Goal: Task Accomplishment & Management: Manage account settings

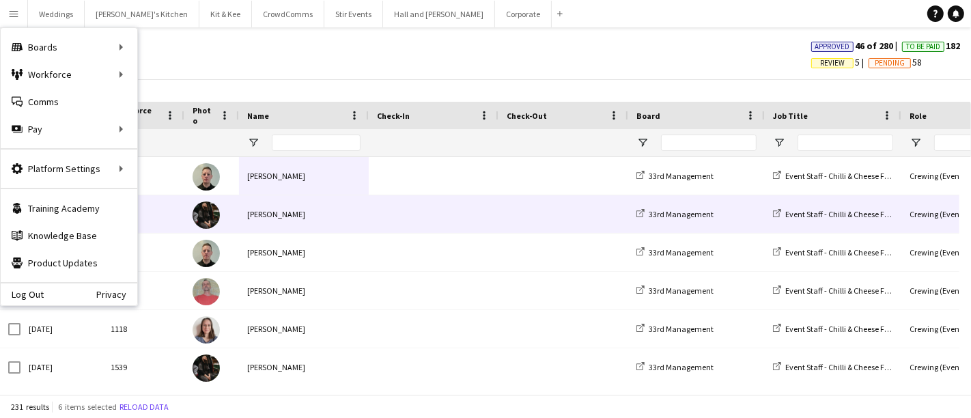
scroll to position [3, 0]
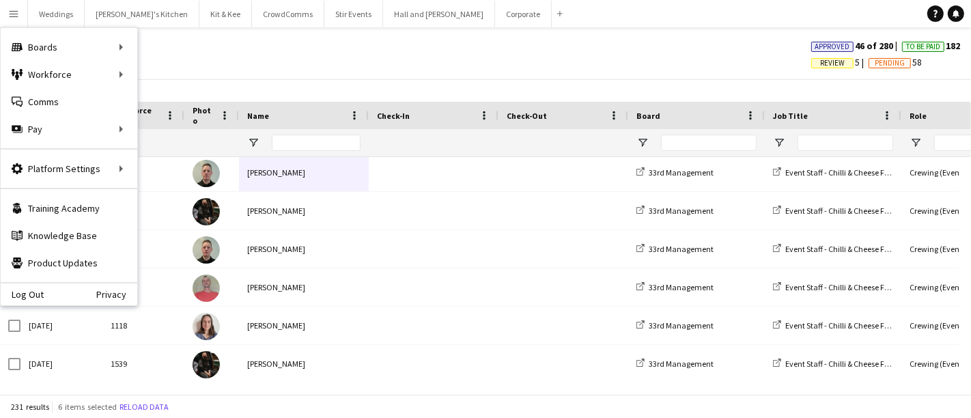
click at [195, 136] on div at bounding box center [212, 142] width 38 height 27
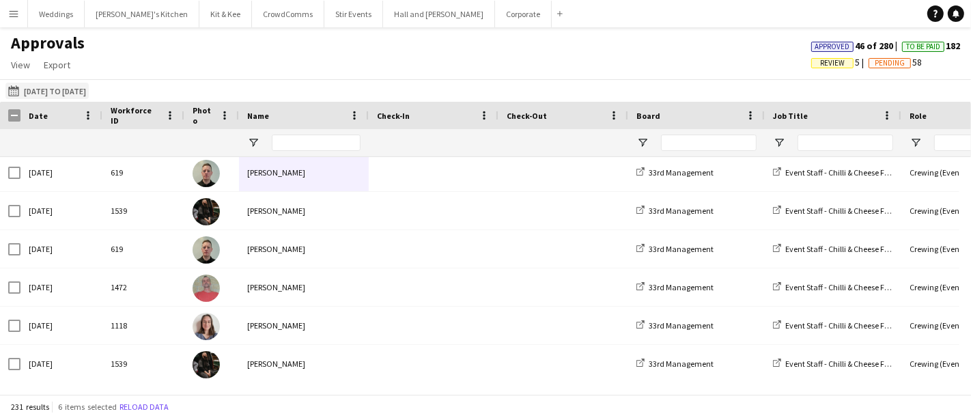
click at [78, 87] on button "14-08-2025 to 17-08-2025 17-07-2025 to 03-08-2025" at bounding box center [46, 91] width 83 height 16
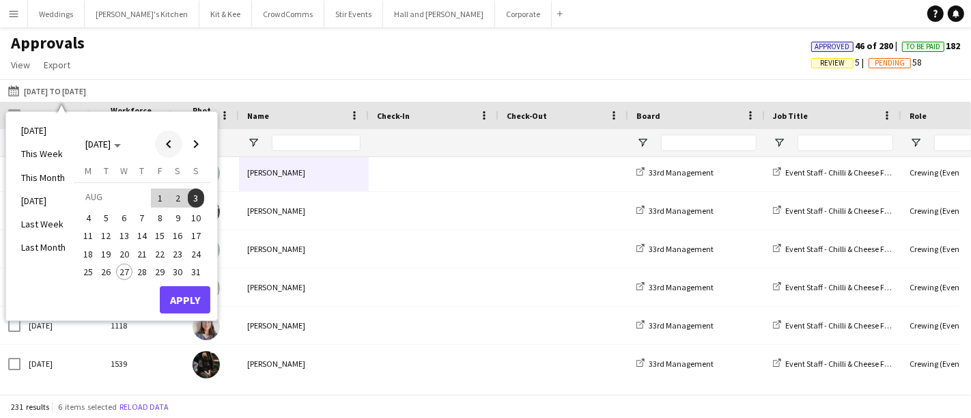
click at [167, 145] on span "Previous month" at bounding box center [168, 143] width 27 height 27
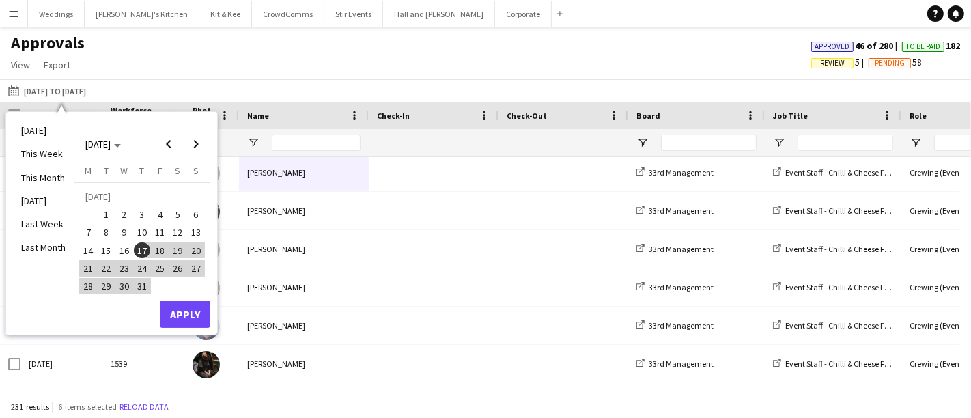
click at [72, 285] on ul "Today This Week This Month Yesterday Last Week Last Month" at bounding box center [43, 223] width 61 height 209
click at [81, 266] on span "21" at bounding box center [88, 268] width 16 height 16
click at [139, 283] on span "31" at bounding box center [142, 286] width 16 height 16
click at [200, 317] on button "Apply" at bounding box center [185, 313] width 51 height 27
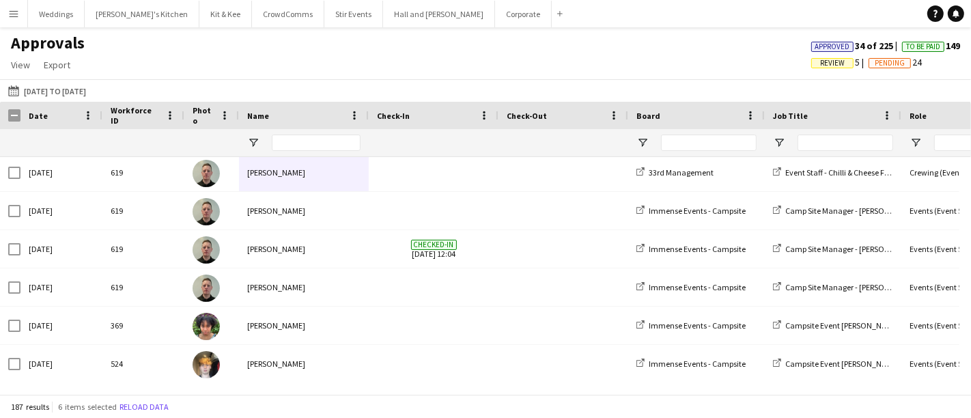
click at [296, 154] on div at bounding box center [316, 142] width 89 height 27
click at [298, 144] on input "Name Filter Input" at bounding box center [316, 142] width 89 height 16
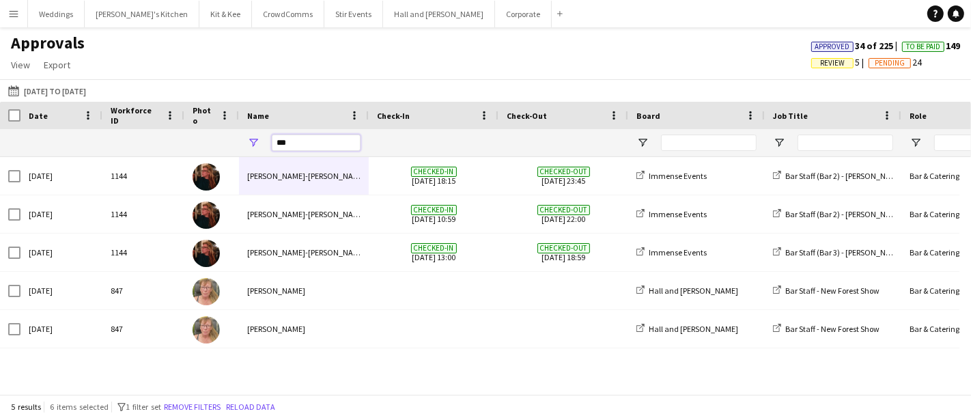
scroll to position [0, 0]
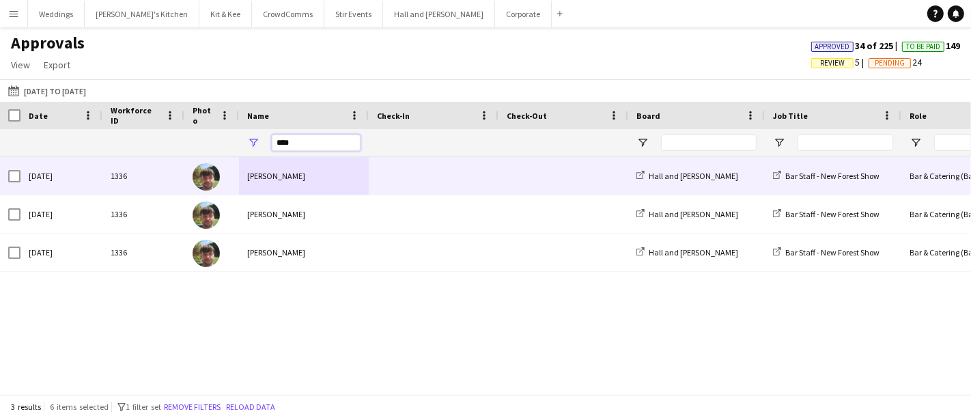
type input "****"
click at [501, 171] on div at bounding box center [563, 176] width 130 height 38
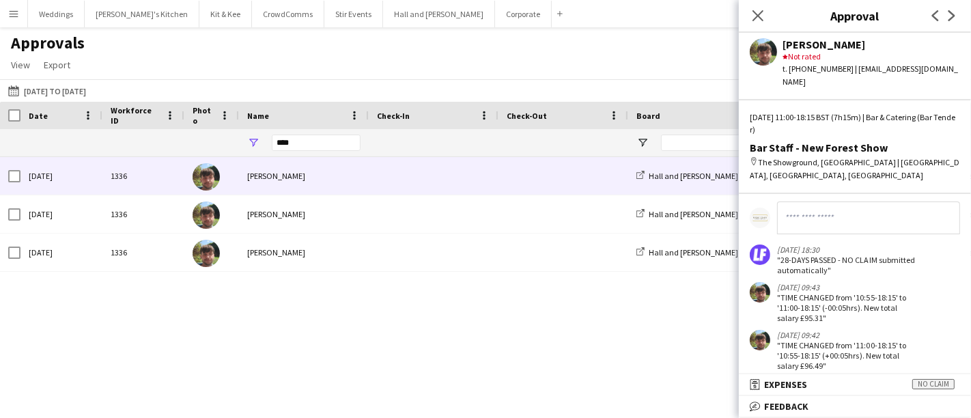
scroll to position [50, 0]
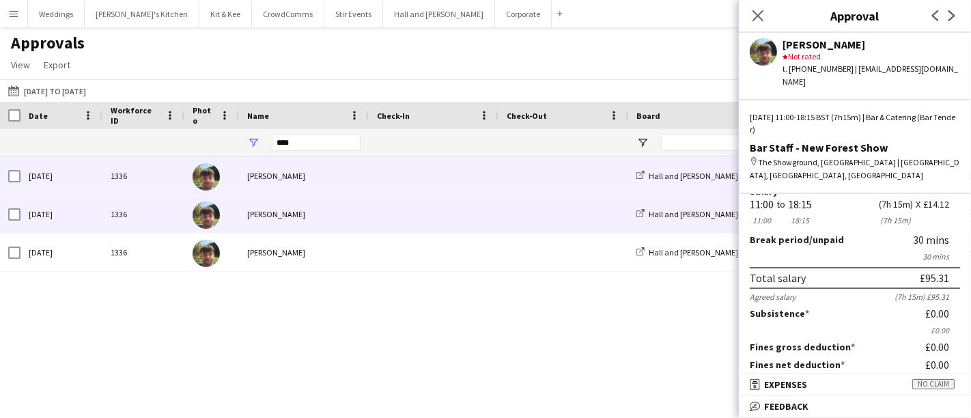
click at [521, 210] on span at bounding box center [563, 214] width 113 height 38
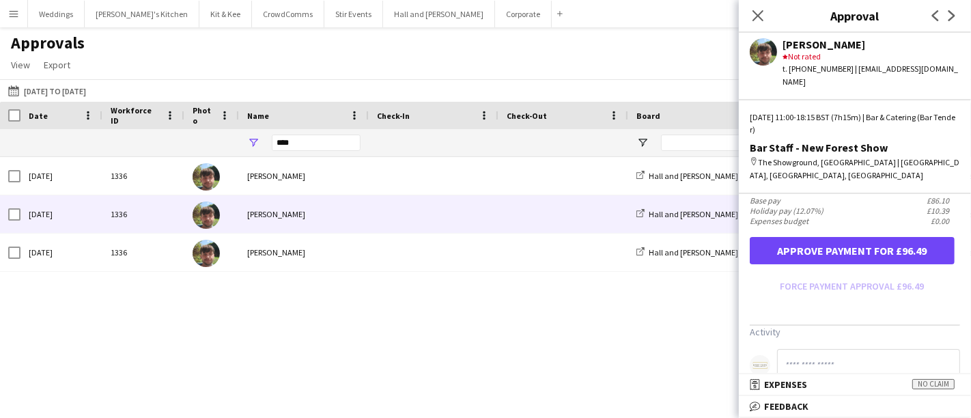
scroll to position [379, 0]
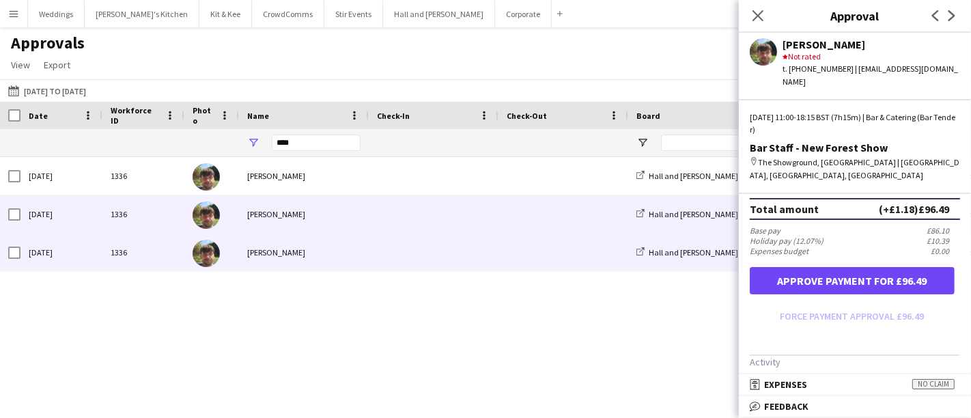
click at [345, 245] on div "James Carrington" at bounding box center [304, 252] width 130 height 38
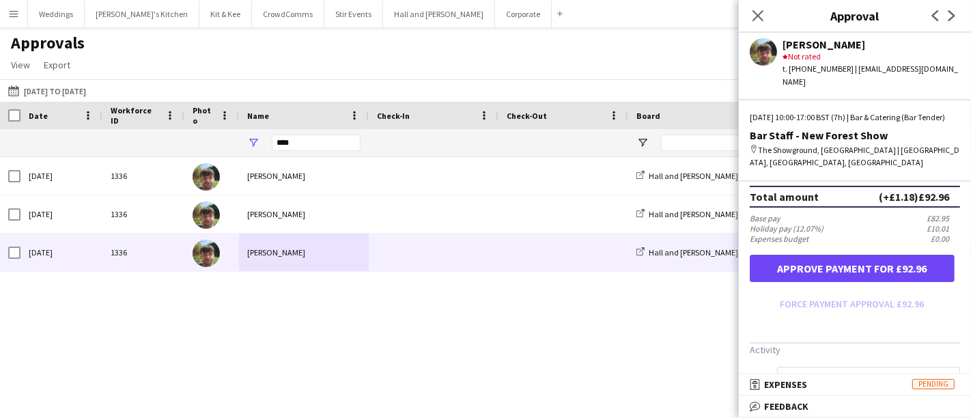
click at [809, 296] on form "Salary ***** 10:00 to ***** 17:00 ***** (7h) X £14.12 Break period /unpaid ****…" at bounding box center [855, 80] width 232 height 470
click at [809, 297] on form "Salary ***** 10:00 to ***** 17:00 ***** (7h) X £14.12 Break period /unpaid ****…" at bounding box center [855, 80] width 232 height 470
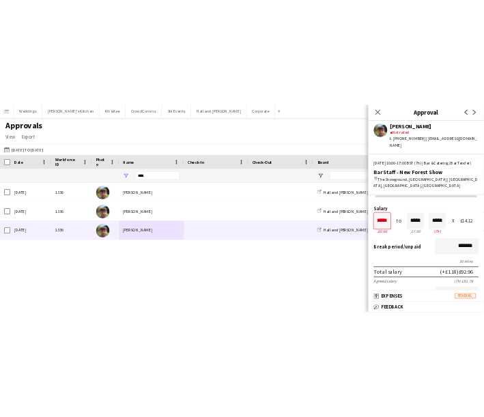
scroll to position [0, 0]
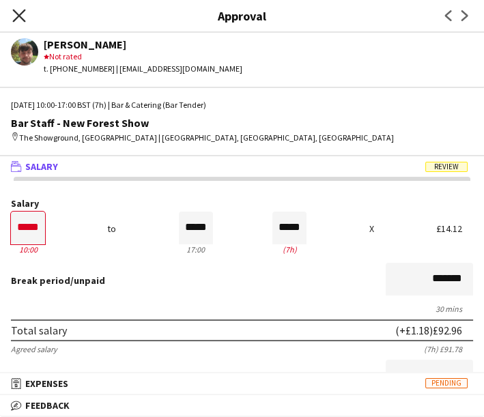
drag, startPoint x: 16, startPoint y: 25, endPoint x: 16, endPoint y: 12, distance: 13.0
click at [16, 25] on div "Close pop-in" at bounding box center [19, 15] width 38 height 31
click at [16, 9] on icon "Close pop-in" at bounding box center [18, 15] width 13 height 13
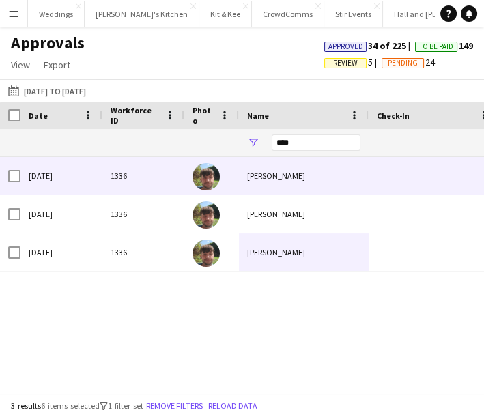
click at [94, 172] on div "Tue, 29 Jul 2025" at bounding box center [61, 176] width 82 height 38
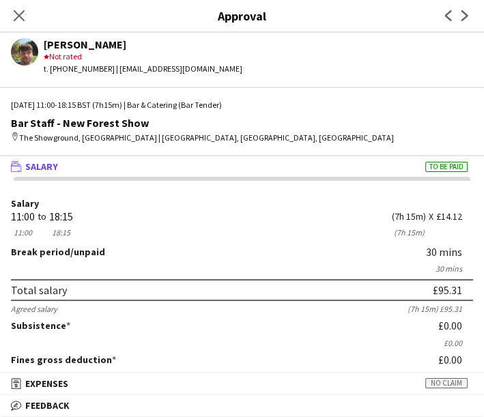
click at [17, 11] on icon "Close pop-in" at bounding box center [19, 15] width 11 height 11
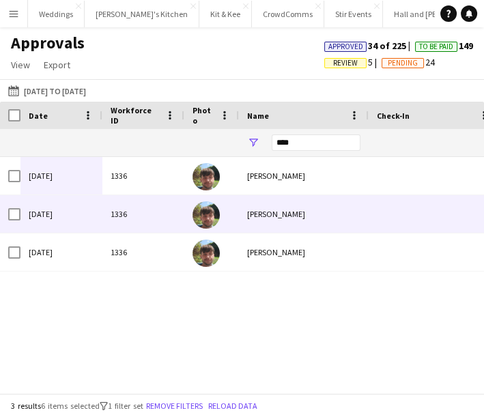
click at [320, 206] on div "James Carrington" at bounding box center [304, 214] width 130 height 38
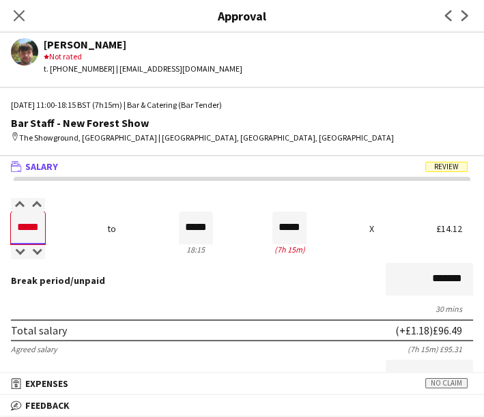
drag, startPoint x: 39, startPoint y: 223, endPoint x: 1, endPoint y: 223, distance: 37.5
type input "*****"
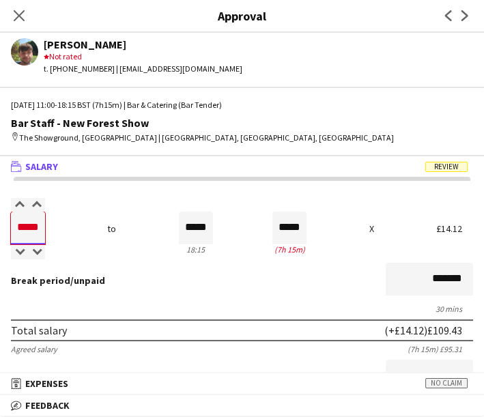
type input "*****"
click at [322, 123] on div "Bar Staff - New Forest Show" at bounding box center [242, 123] width 462 height 12
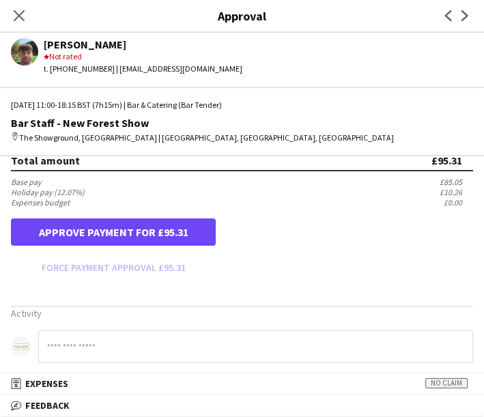
scroll to position [356, 0]
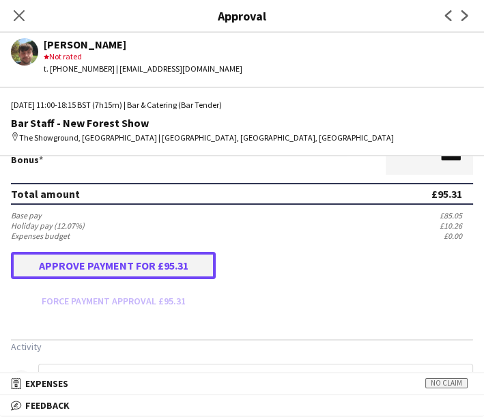
click at [106, 264] on button "Approve payment for £95.31" at bounding box center [113, 265] width 205 height 27
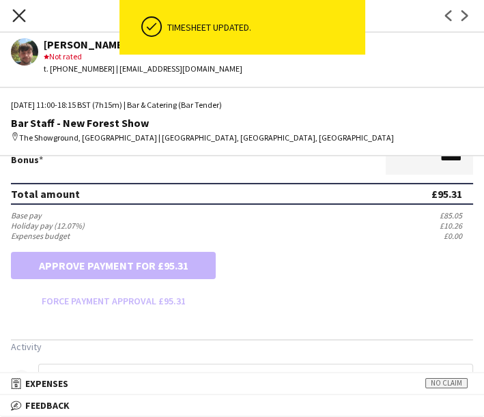
click at [22, 10] on icon "Close pop-in" at bounding box center [18, 15] width 13 height 13
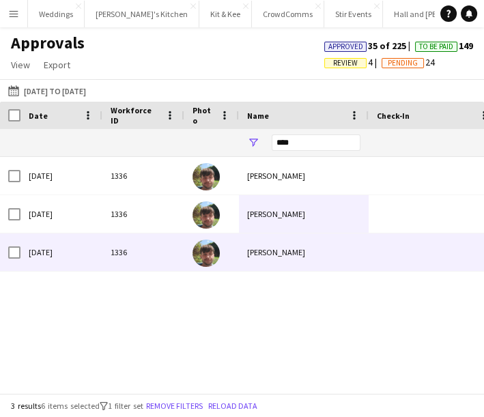
click at [158, 238] on div "1336" at bounding box center [143, 252] width 82 height 38
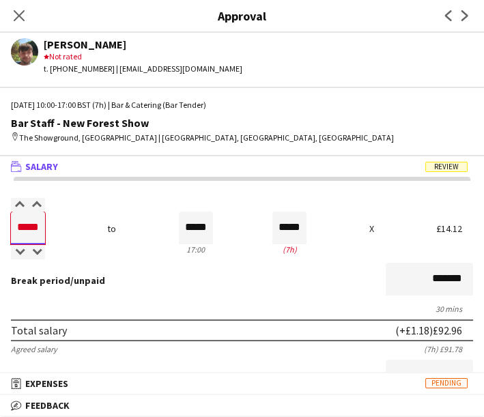
drag, startPoint x: 41, startPoint y: 228, endPoint x: -10, endPoint y: 221, distance: 51.7
click at [0, 221] on html "Menu Boards Boards Boards All jobs Status Workforce Workforce My Workforce Recr…" at bounding box center [242, 208] width 484 height 417
type input "*****"
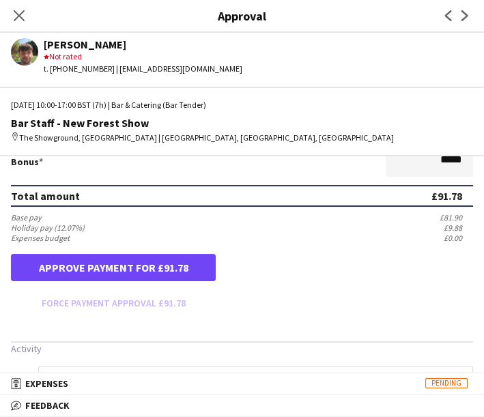
scroll to position [426, 0]
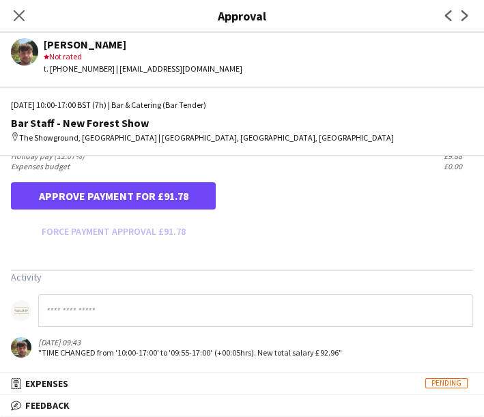
type input "*****"
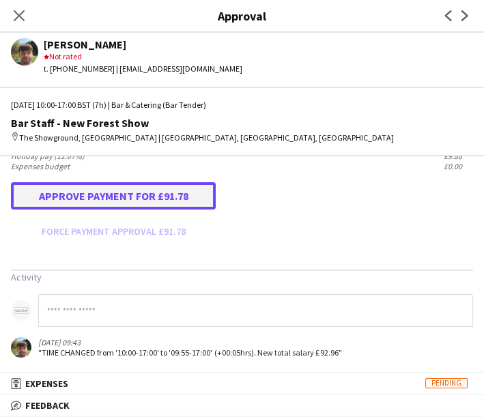
click at [164, 203] on button "Approve payment for £91.78" at bounding box center [113, 195] width 205 height 27
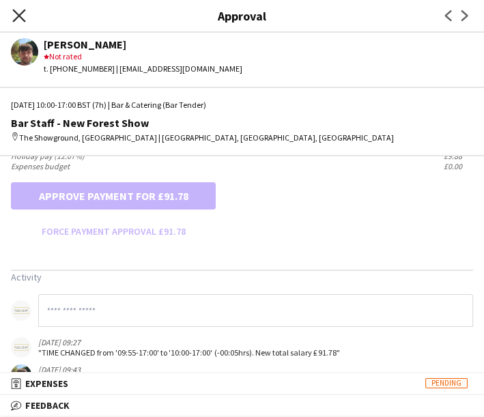
click at [23, 16] on icon "Close pop-in" at bounding box center [18, 15] width 13 height 13
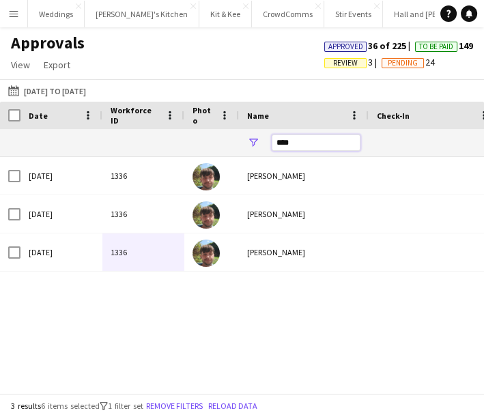
drag, startPoint x: 288, startPoint y: 136, endPoint x: 261, endPoint y: 136, distance: 27.3
click at [261, 136] on div "****" at bounding box center [304, 142] width 130 height 27
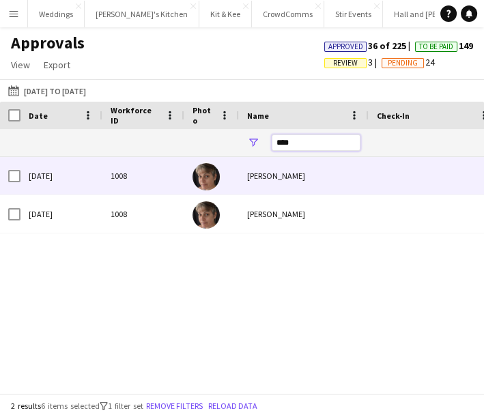
type input "****"
click at [139, 179] on div "1008" at bounding box center [143, 176] width 82 height 38
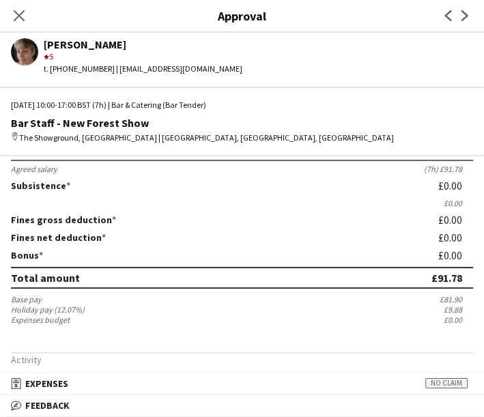
scroll to position [223, 0]
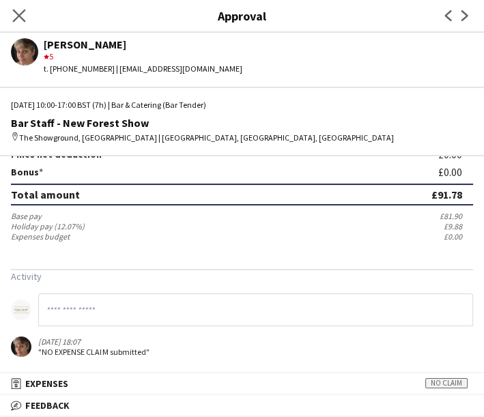
click at [23, 8] on app-icon "Close pop-in" at bounding box center [20, 16] width 20 height 20
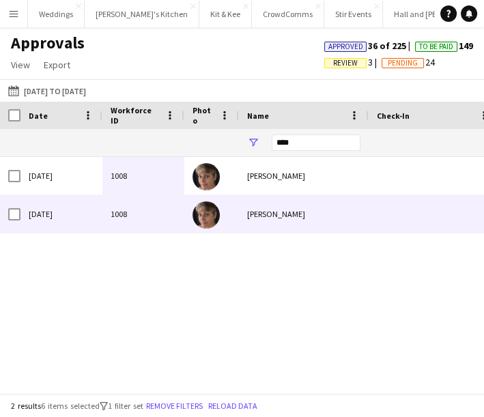
click at [230, 205] on div at bounding box center [211, 214] width 55 height 38
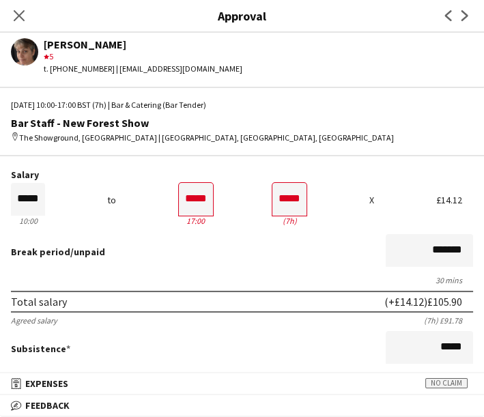
scroll to position [0, 0]
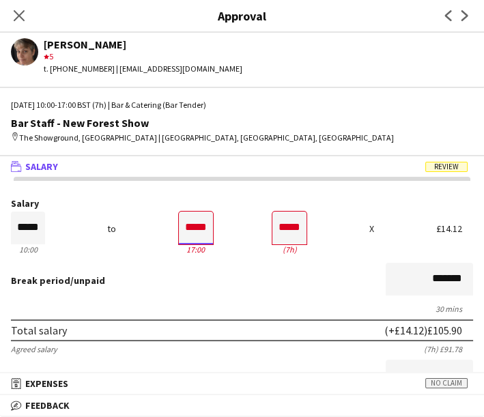
click at [197, 227] on input "*****" at bounding box center [196, 228] width 34 height 33
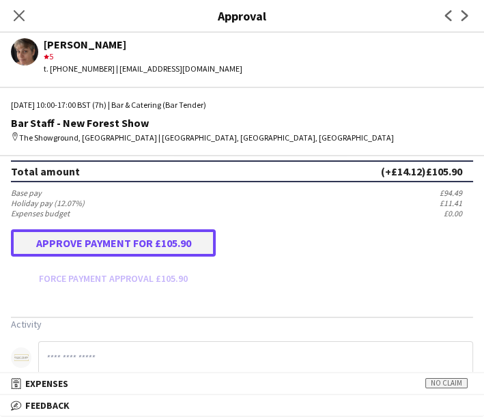
click at [130, 232] on button "Approve payment for £105.90" at bounding box center [113, 242] width 205 height 27
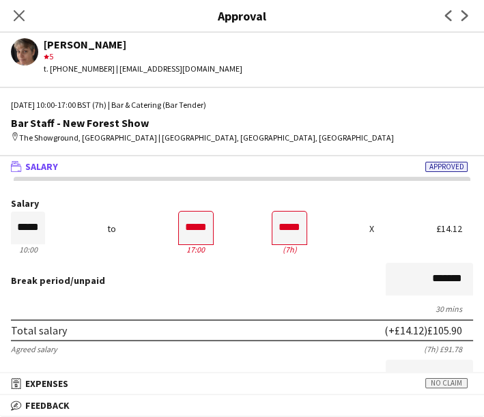
drag, startPoint x: 171, startPoint y: 229, endPoint x: 185, endPoint y: 224, distance: 14.5
click at [173, 228] on div "Salary ***** 10:00 to ***** 17:00 ***** (7h) X £14.12" at bounding box center [242, 228] width 462 height 59
click at [185, 224] on input "*****" at bounding box center [196, 228] width 34 height 33
click at [248, 239] on div "Salary ***** 10:00 to ***** 17:00 ***** (7h) X £14.12" at bounding box center [242, 228] width 462 height 59
drag, startPoint x: 23, startPoint y: 14, endPoint x: 23, endPoint y: 0, distance: 13.7
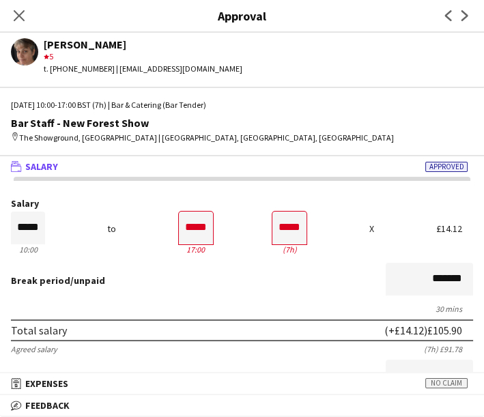
click at [23, 14] on icon "Close pop-in" at bounding box center [19, 15] width 11 height 11
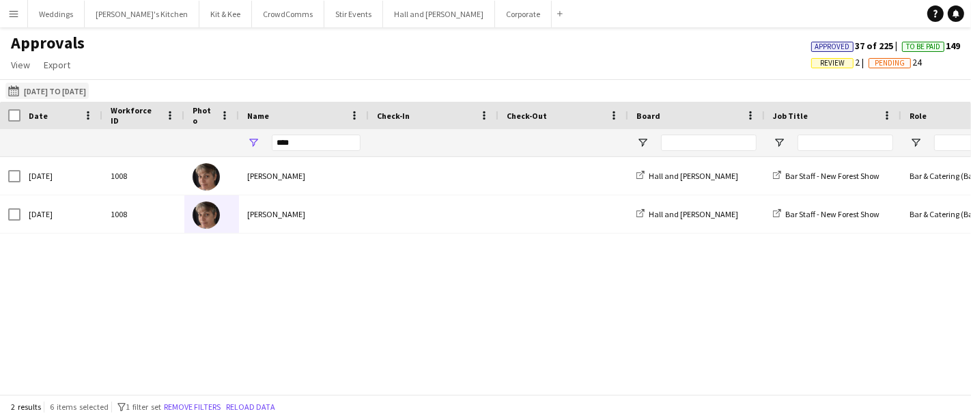
click at [66, 92] on button "14-08-2025 to 17-08-2025 21-07-2025 to 31-07-2025" at bounding box center [46, 91] width 83 height 16
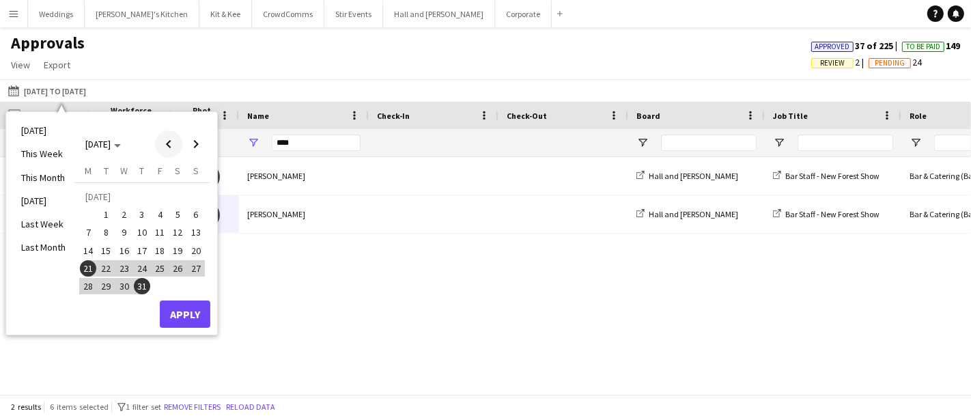
click at [160, 140] on span "Previous month" at bounding box center [168, 143] width 27 height 27
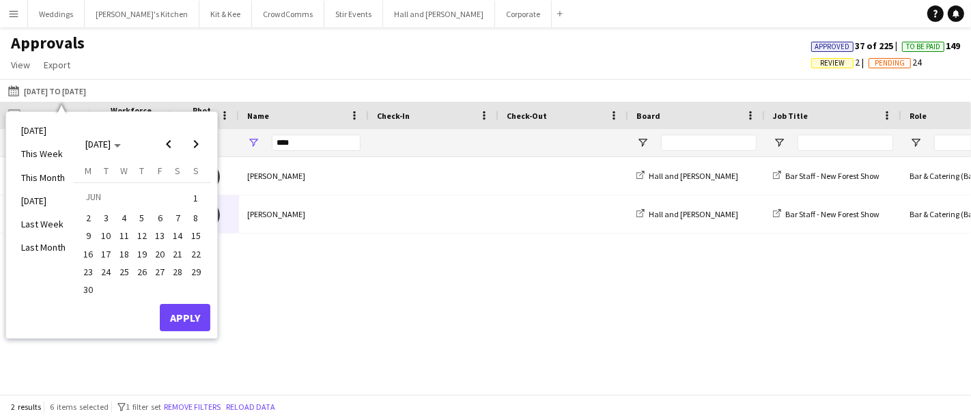
click at [160, 253] on span "20" at bounding box center [160, 254] width 16 height 16
click at [199, 135] on span "Next month" at bounding box center [195, 143] width 27 height 27
click at [199, 251] on span "20" at bounding box center [196, 250] width 16 height 16
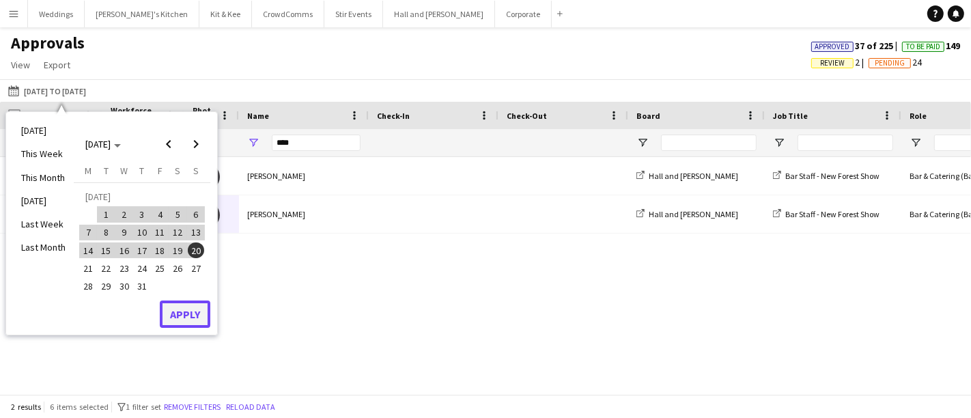
click at [179, 313] on button "Apply" at bounding box center [185, 313] width 51 height 27
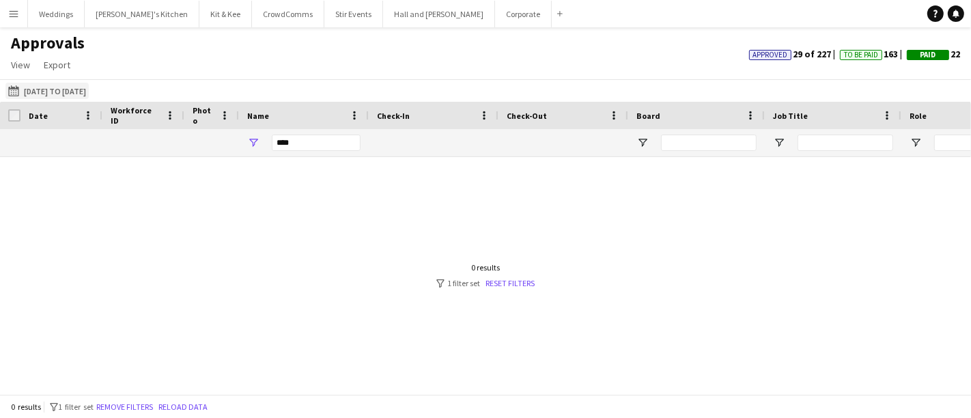
click at [89, 87] on button "14-08-2025 to 17-08-2025 20-06-2025 to 20-07-2025" at bounding box center [46, 91] width 83 height 16
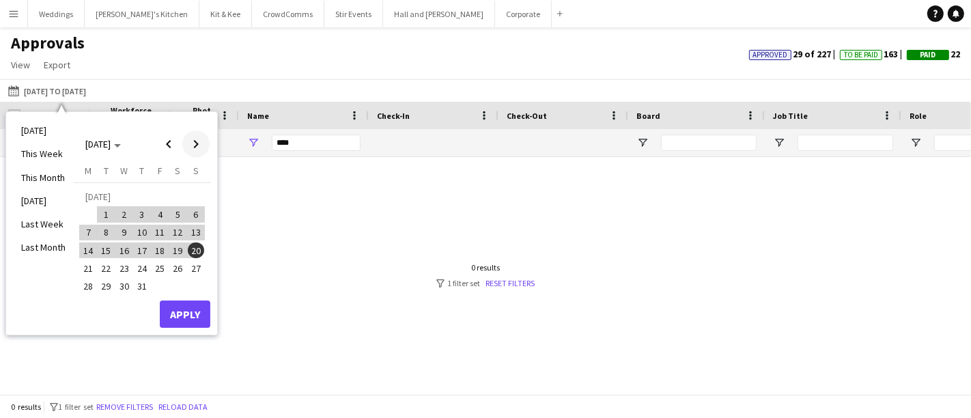
click at [195, 152] on span "Next month" at bounding box center [195, 143] width 27 height 27
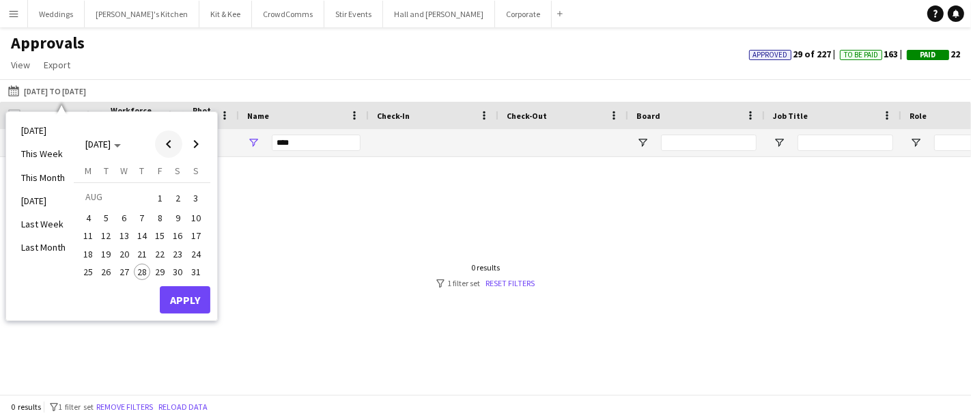
click at [167, 140] on span "Previous month" at bounding box center [168, 143] width 27 height 27
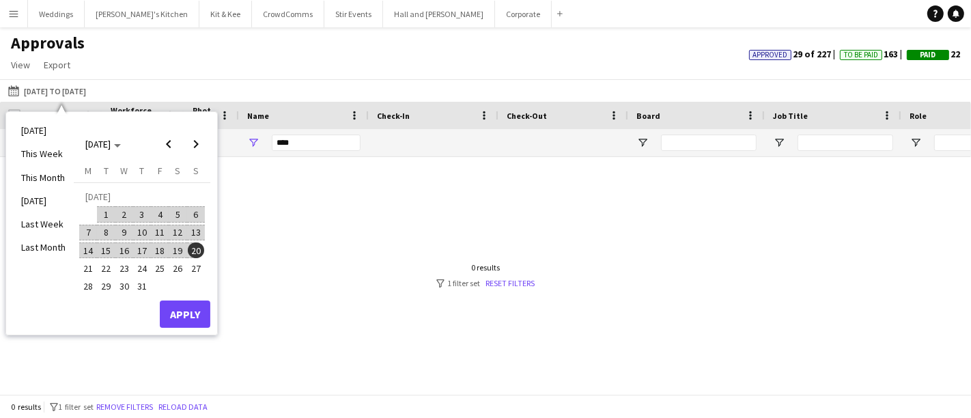
click at [203, 243] on button "20" at bounding box center [196, 250] width 18 height 18
click at [193, 253] on span "20" at bounding box center [196, 250] width 16 height 16
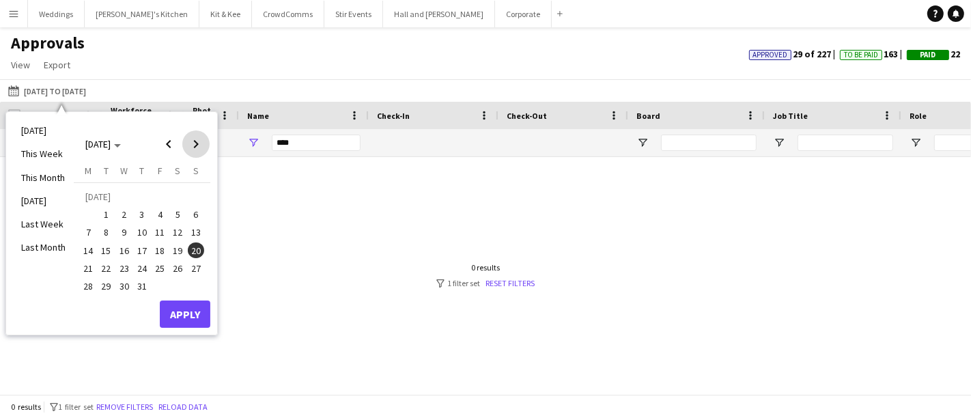
click at [193, 150] on span "Next month" at bounding box center [195, 143] width 27 height 27
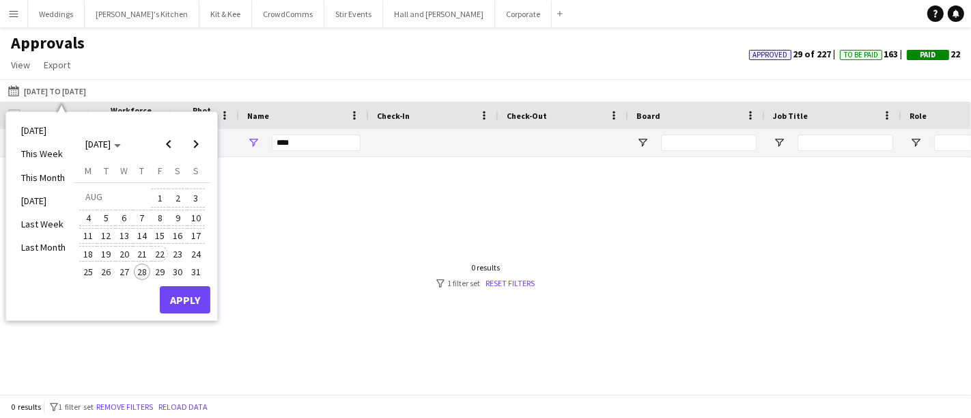
click at [142, 253] on span "21" at bounding box center [142, 254] width 16 height 16
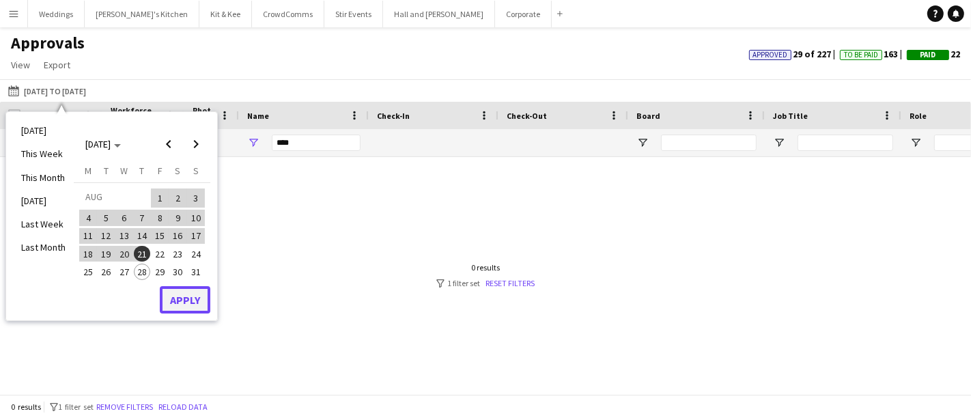
click at [192, 300] on button "Apply" at bounding box center [185, 299] width 51 height 27
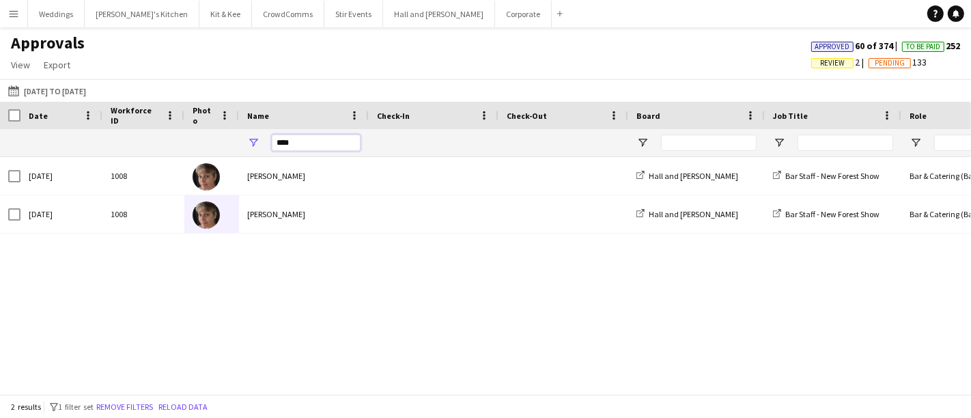
drag, startPoint x: 315, startPoint y: 143, endPoint x: 238, endPoint y: 141, distance: 77.2
click at [240, 147] on div "****" at bounding box center [304, 142] width 130 height 27
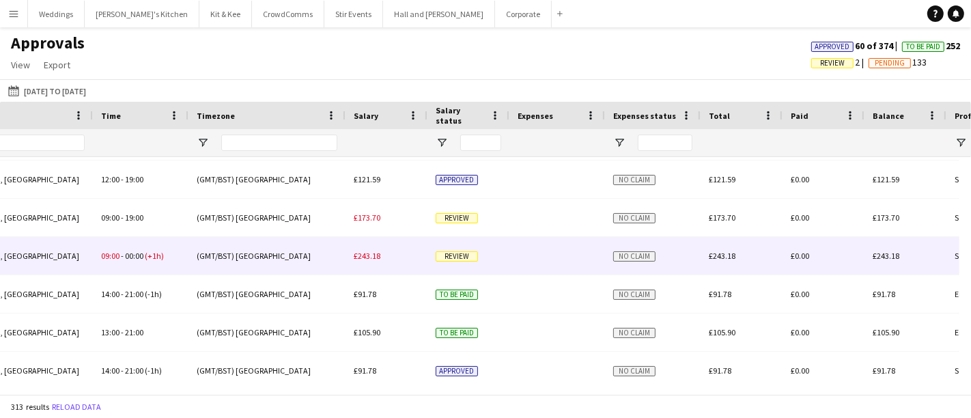
click at [365, 231] on div "£173.70" at bounding box center [386, 218] width 82 height 38
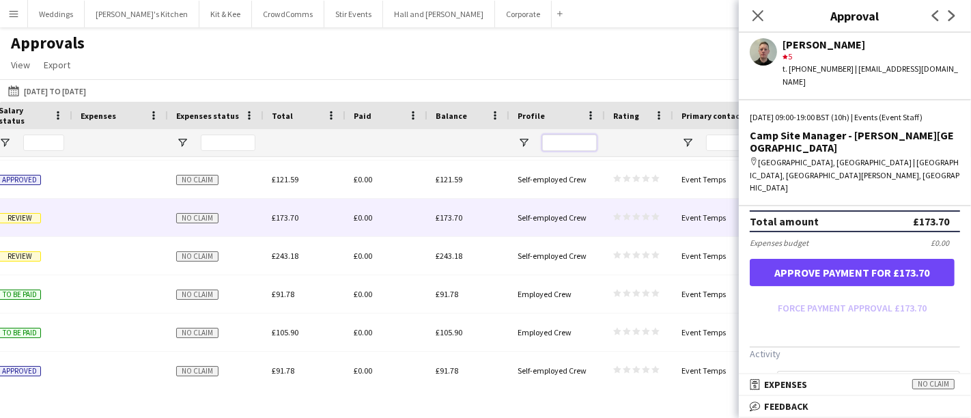
click at [572, 149] on input "Profile Filter Input" at bounding box center [569, 142] width 55 height 16
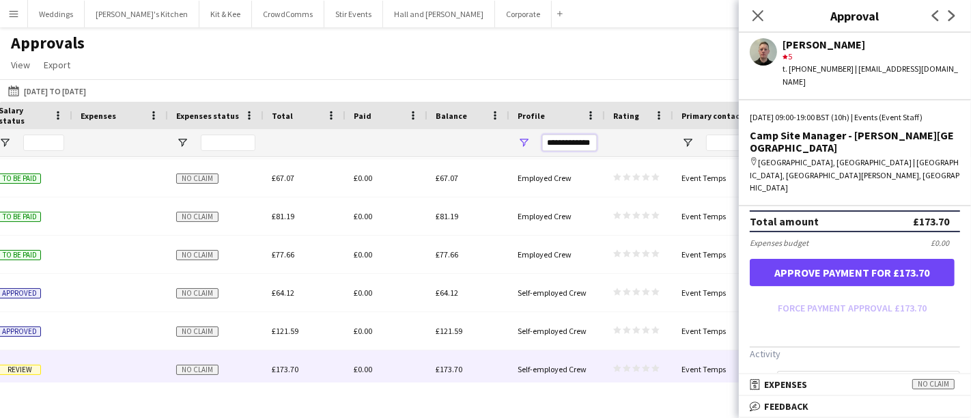
type input "**********"
click at [521, 143] on span "Open Filter Menu" at bounding box center [523, 143] width 12 height 12
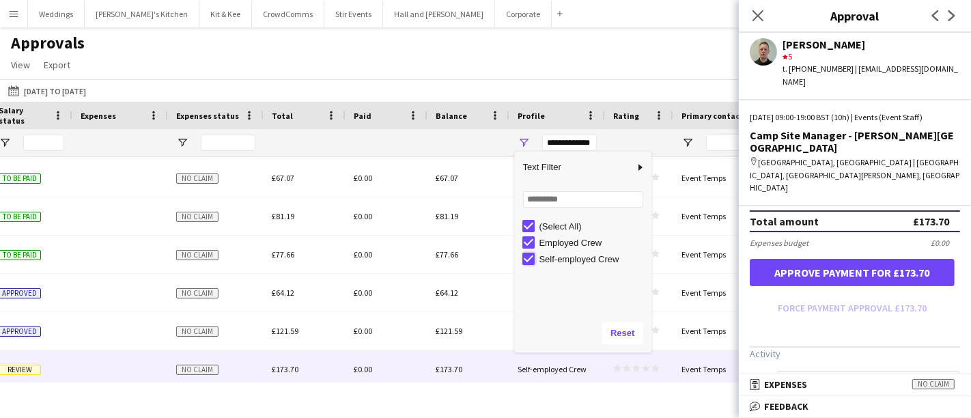
type input "**********"
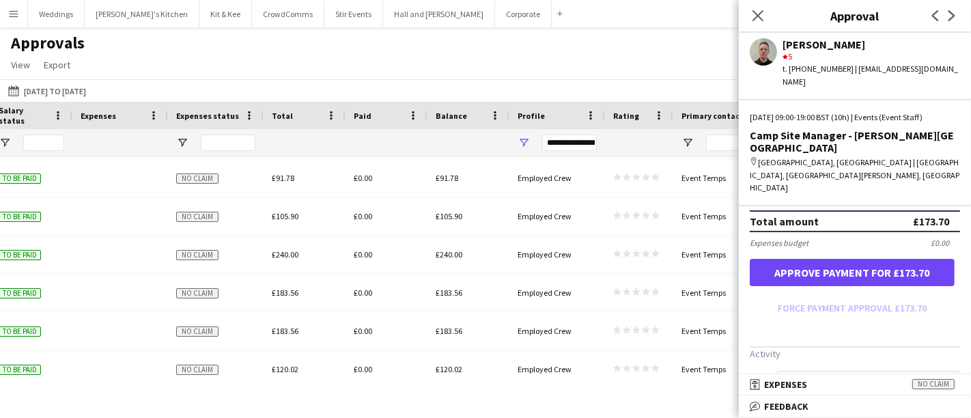
click at [525, 39] on div "Approvals View Customise view Customise filters Reset Filters Reset View Reset …" at bounding box center [485, 56] width 971 height 46
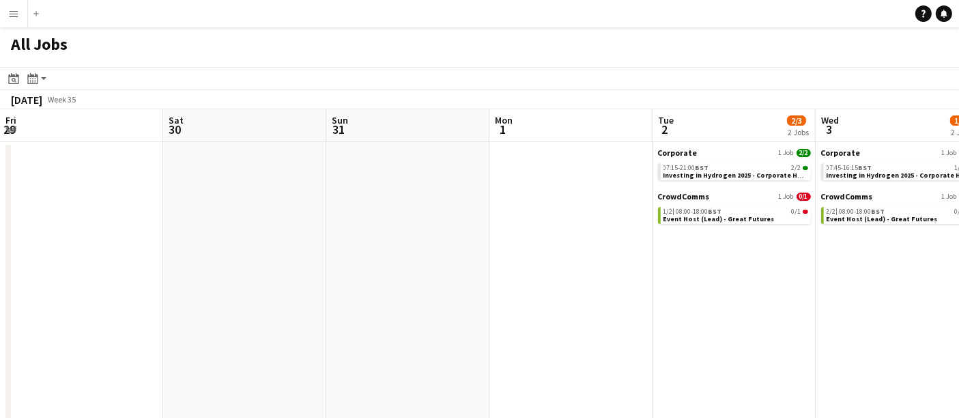
scroll to position [0, 451]
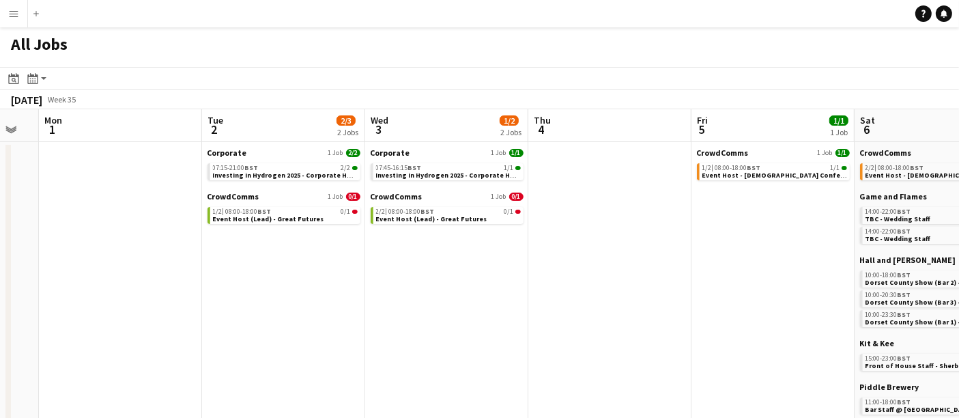
click at [13, 13] on app-icon "Menu" at bounding box center [13, 13] width 11 height 11
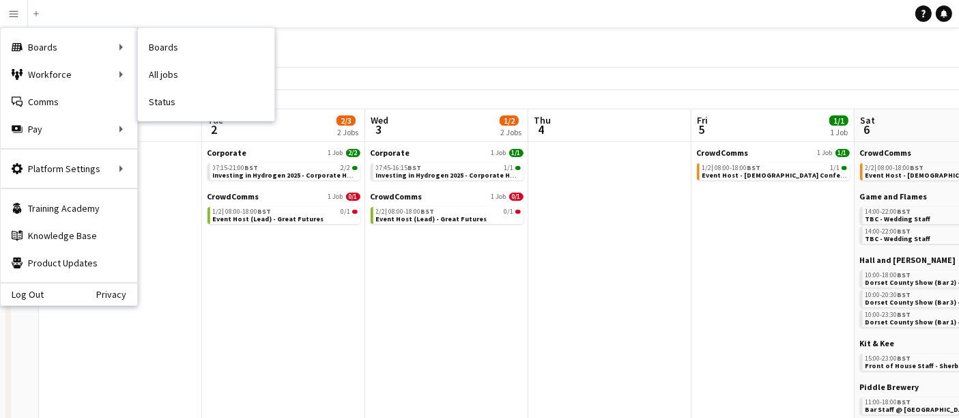
click at [177, 70] on link "All jobs" at bounding box center [206, 74] width 137 height 27
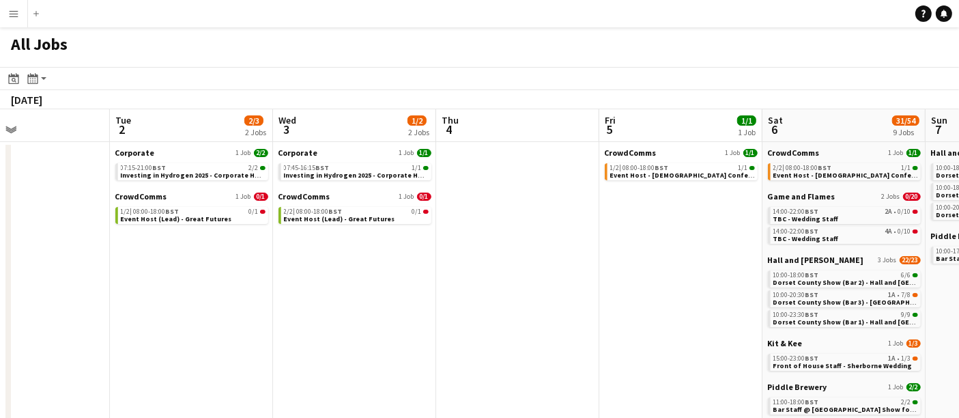
drag, startPoint x: 489, startPoint y: 326, endPoint x: 73, endPoint y: 340, distance: 416.7
click at [73, 340] on app-calendar-viewport "Fri 29 Sat 30 Sun 31 Mon 1 Tue 2 2/3 2 Jobs Wed 3 1/2 2 Jobs Thu 4 Fri 5 1/1 1 …" at bounding box center [479, 306] width 959 height 395
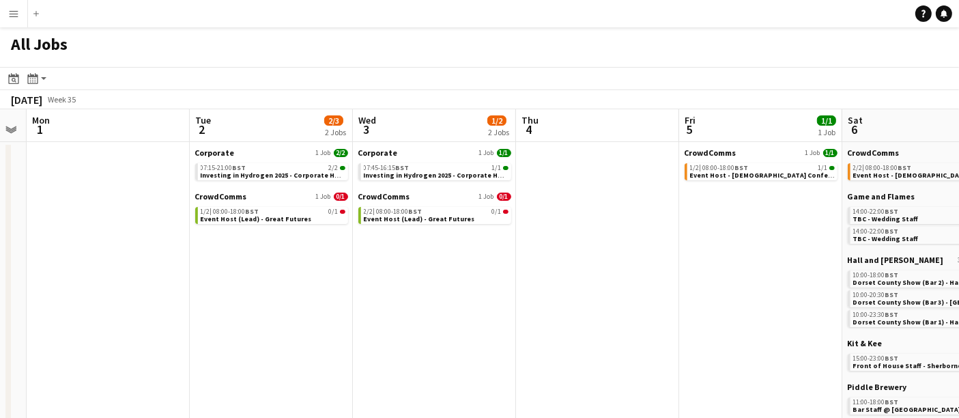
drag, startPoint x: 335, startPoint y: 299, endPoint x: 226, endPoint y: 302, distance: 108.6
click at [912, 278] on app-calendar-viewport "Sat 30 Sun 31 Mon 1 Tue 2 2/3 2 Jobs Wed 3 1/2 2 Jobs Thu 4 Fri 5 1/1 1 Job Sat…" at bounding box center [479, 306] width 959 height 395
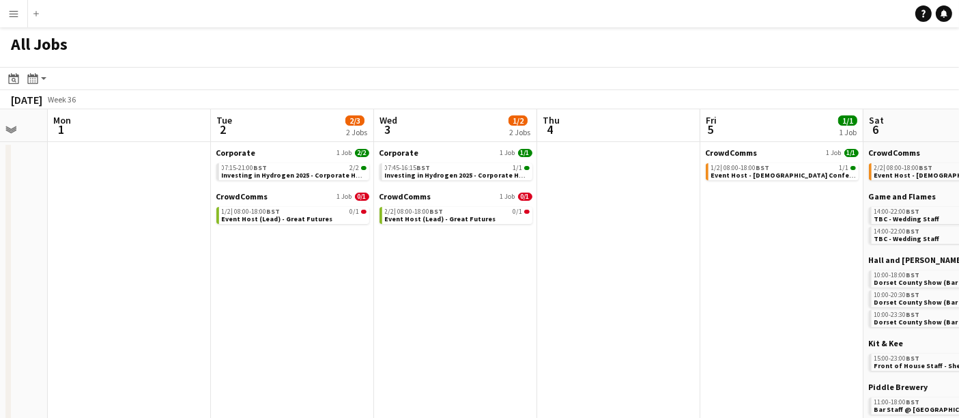
drag, startPoint x: 177, startPoint y: 297, endPoint x: 847, endPoint y: 274, distance: 670.1
click at [847, 274] on app-calendar-viewport "Sat 30 Sun 31 Mon 1 Tue 2 2/3 2 Jobs Wed 3 1/2 2 Jobs Thu 4 Fri 5 1/1 1 Job Sat…" at bounding box center [479, 306] width 959 height 395
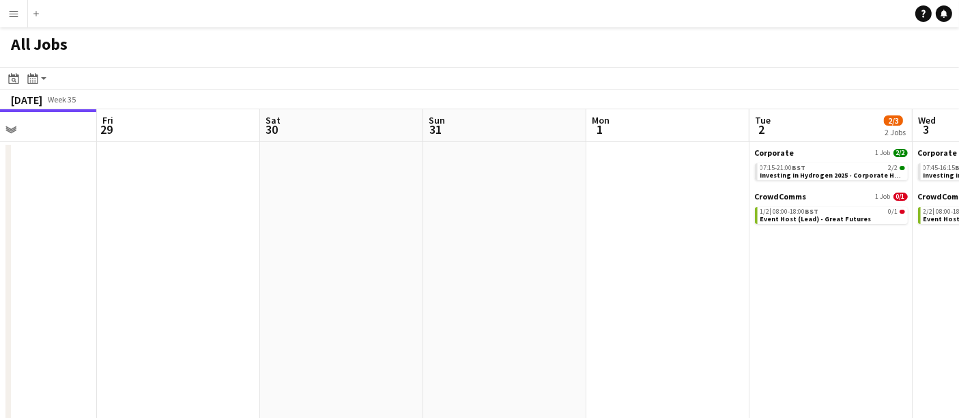
drag, startPoint x: 365, startPoint y: 290, endPoint x: 965, endPoint y: 294, distance: 600.1
click at [958, 292] on html "Menu Boards Boards Boards All jobs Status Workforce Workforce My Workforce Recr…" at bounding box center [479, 252] width 959 height 505
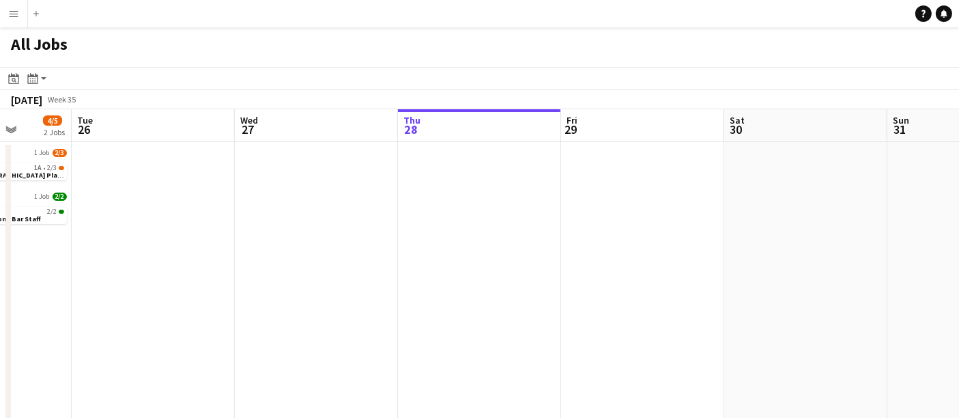
drag, startPoint x: 517, startPoint y: 328, endPoint x: 231, endPoint y: 321, distance: 285.5
click at [211, 326] on app-calendar-viewport "Sat 23 14/28 4 Jobs Sun 24 Mon 25 4/5 2 Jobs Tue 26 Wed 27 Thu 28 Fri 29 Sat 30…" at bounding box center [479, 306] width 959 height 395
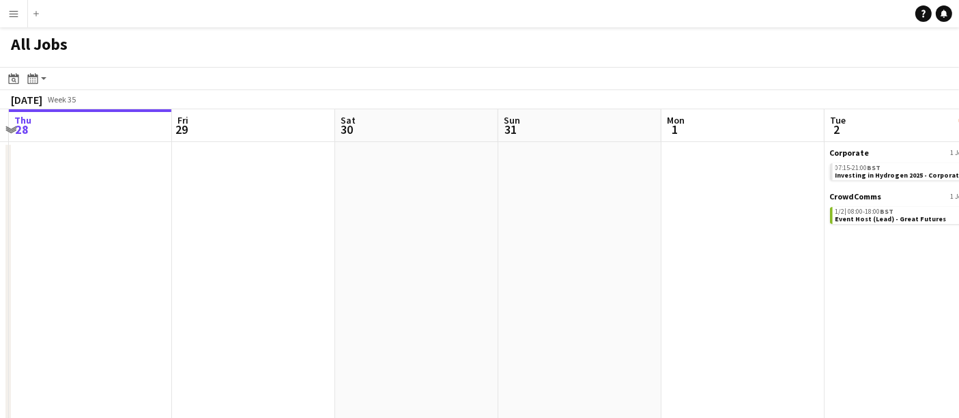
scroll to position [0, 408]
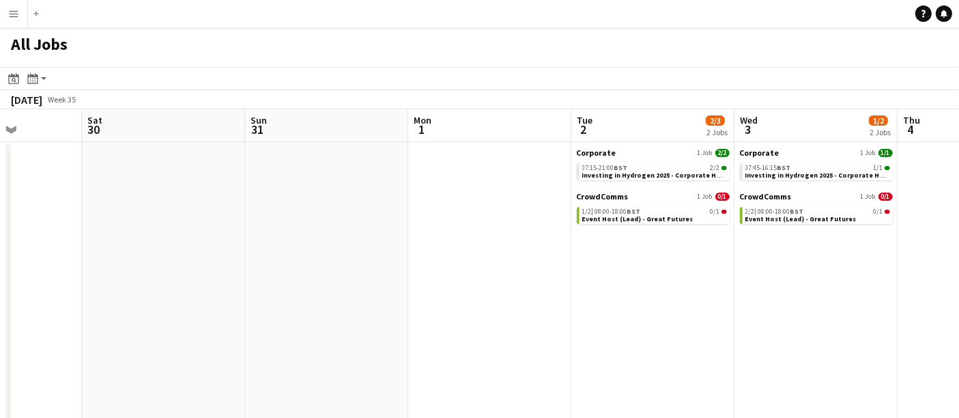
drag, startPoint x: 601, startPoint y: 286, endPoint x: 427, endPoint y: 286, distance: 174.8
click at [427, 286] on app-calendar-viewport "Wed 27 Thu 28 Fri 29 Sat 30 Sun 31 Mon 1 Tue 2 2/3 2 Jobs Wed 3 1/2 2 Jobs Thu …" at bounding box center [479, 306] width 959 height 395
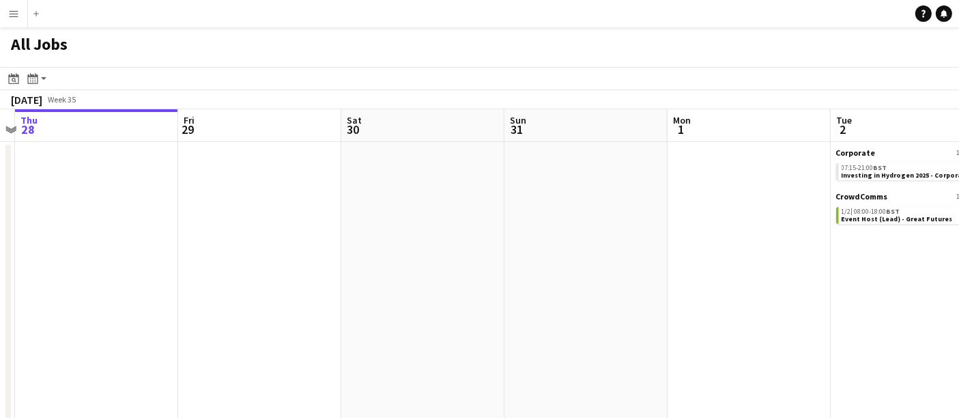
drag, startPoint x: 552, startPoint y: 278, endPoint x: 629, endPoint y: 262, distance: 79.4
click at [958, 249] on html "Menu Boards Boards Boards All jobs Status Workforce Workforce My Workforce Recr…" at bounding box center [479, 252] width 959 height 505
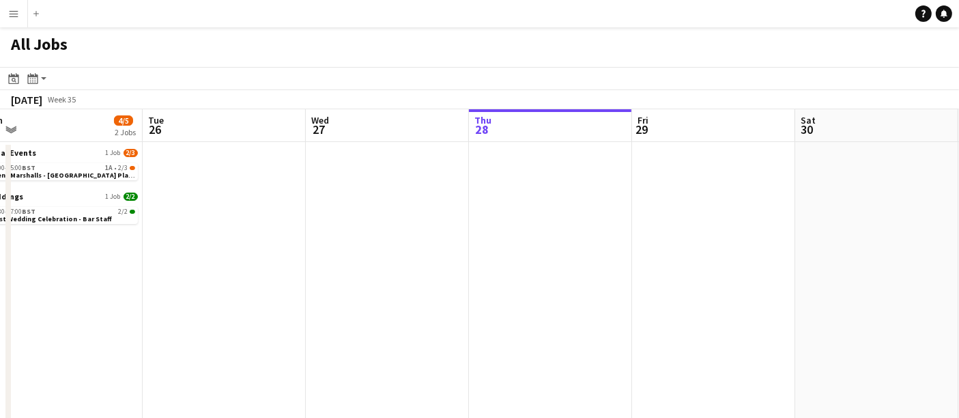
drag, startPoint x: 970, startPoint y: 225, endPoint x: 950, endPoint y: 236, distance: 23.2
click at [958, 235] on html "Menu Boards Boards Boards All jobs Status Workforce Workforce My Workforce Recr…" at bounding box center [479, 252] width 959 height 505
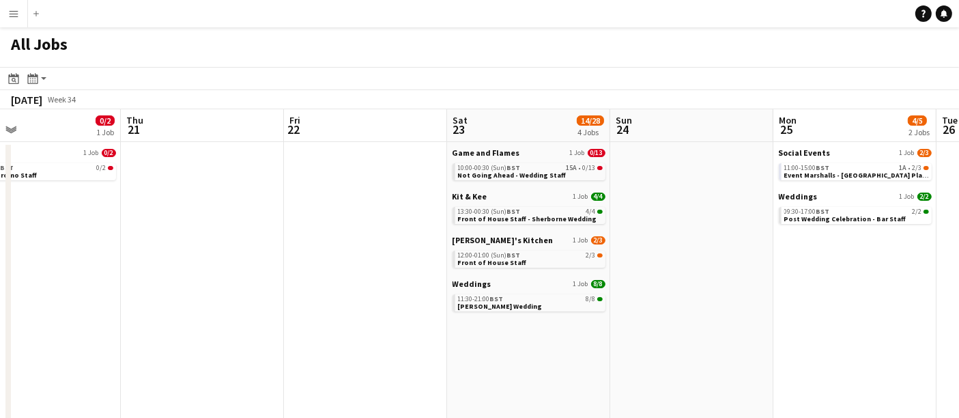
scroll to position [0, 369]
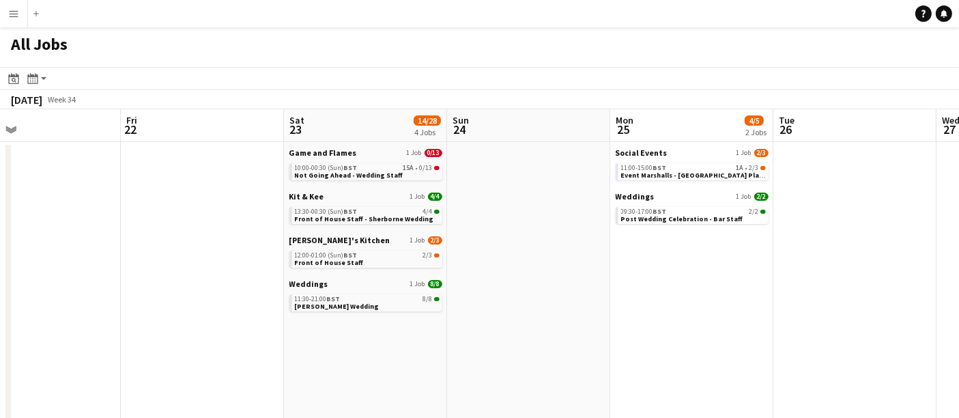
drag, startPoint x: 276, startPoint y: 248, endPoint x: 953, endPoint y: 225, distance: 676.9
click at [958, 223] on html "Menu Boards Boards Boards All jobs Status Workforce Workforce My Workforce Recr…" at bounding box center [479, 252] width 959 height 505
click at [343, 215] on span "Front of House Staff - Sherborne Wedding" at bounding box center [364, 218] width 139 height 9
click at [16, 10] on app-icon "Menu" at bounding box center [13, 13] width 11 height 11
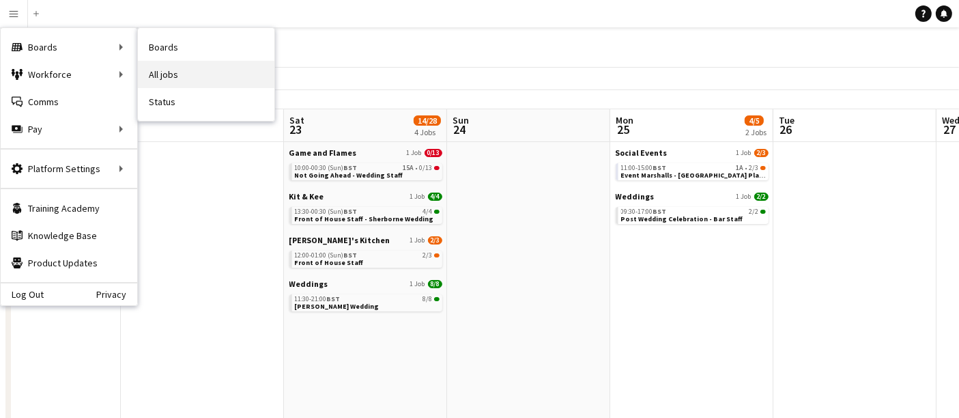
click at [219, 69] on link "All jobs" at bounding box center [206, 74] width 137 height 27
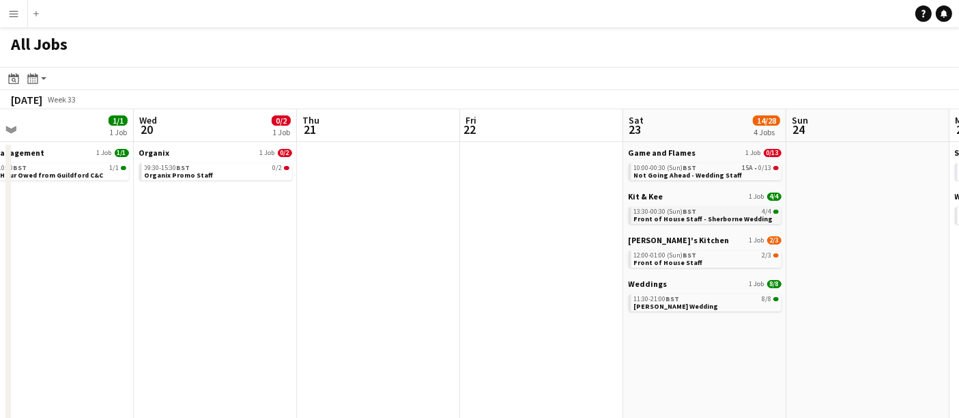
drag, startPoint x: 792, startPoint y: 201, endPoint x: 226, endPoint y: 212, distance: 566.1
click at [108, 243] on app-calendar-viewport "Sat 16 8/8 3 Jobs Sun 17 4/4 2 Jobs Mon 18 Tue 19 1/1 1 Job Wed 20 0/2 1 Job Th…" at bounding box center [479, 306] width 959 height 395
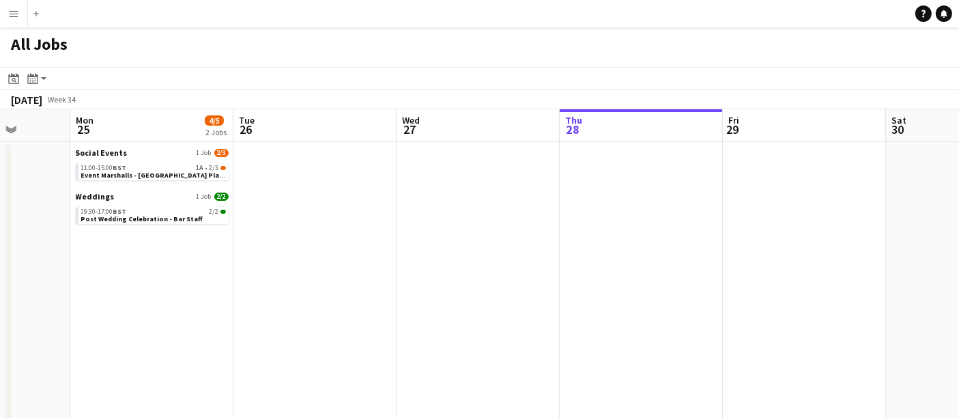
drag, startPoint x: 412, startPoint y: 222, endPoint x: 199, endPoint y: 233, distance: 214.0
click at [185, 236] on app-calendar-viewport "Fri 22 Sat 23 14/28 4 Jobs Sun 24 Mon 25 4/5 2 Jobs Tue 26 Wed 27 Thu 28 Fri 29…" at bounding box center [479, 306] width 959 height 395
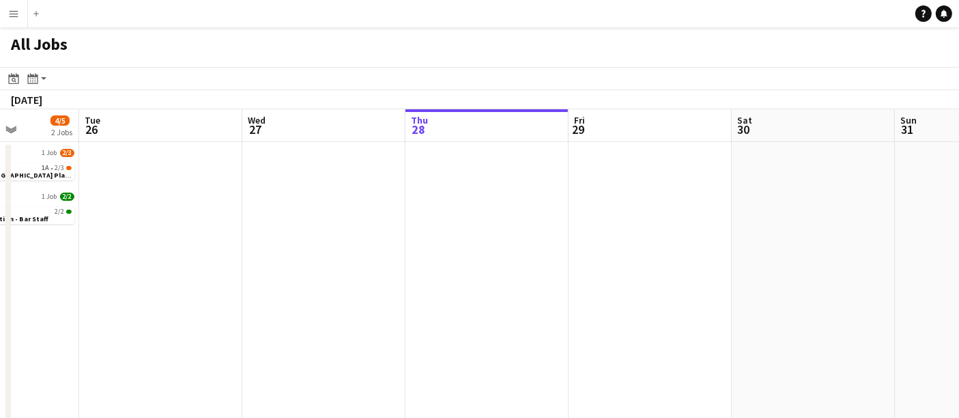
drag, startPoint x: 698, startPoint y: 171, endPoint x: 464, endPoint y: 198, distance: 235.1
click at [464, 198] on app-calendar-viewport "Fri 22 Sat 23 14/28 4 Jobs Sun 24 Mon 25 4/5 2 Jobs Tue 26 Wed 27 Thu 28 Fri 29…" at bounding box center [479, 306] width 959 height 395
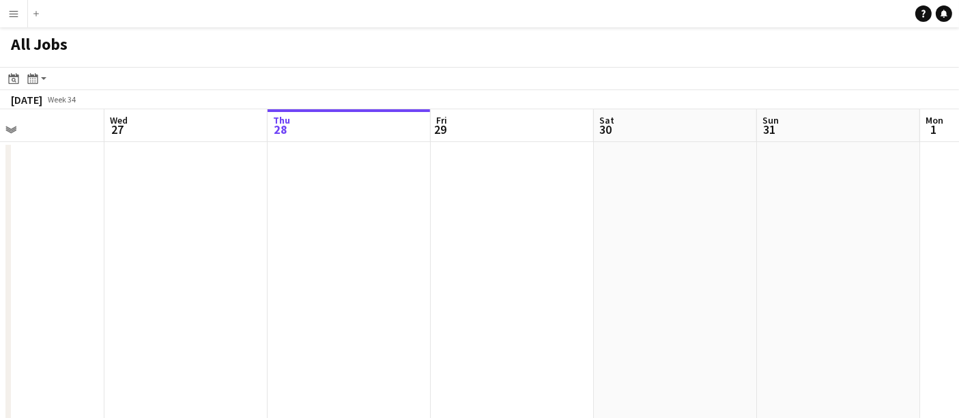
drag, startPoint x: 556, startPoint y: 180, endPoint x: 345, endPoint y: 209, distance: 212.9
click at [330, 214] on app-calendar-viewport "Sat 23 14/28 4 Jobs Sun 24 Mon 25 4/5 2 Jobs Tue 26 Wed 27 Thu 28 Fri 29 Sat 30…" at bounding box center [479, 306] width 959 height 395
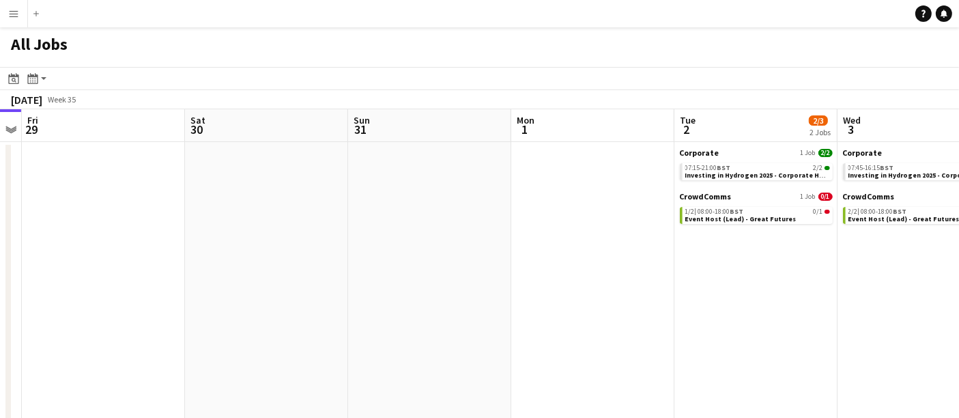
click at [724, 201] on app-calendar-viewport "Tue 26 Wed 27 Thu 28 Fri 29 Sat 30 Sun 31 Mon 1 Tue 2 2/3 2 Jobs Wed 3 1/2 2 Jo…" at bounding box center [479, 306] width 959 height 395
drag, startPoint x: 631, startPoint y: 199, endPoint x: 395, endPoint y: 209, distance: 236.4
click at [614, 201] on app-calendar-viewport "Tue 26 Wed 27 Thu 28 Fri 29 Sat 30 Sun 31 Mon 1 Tue 2 2/3 2 Jobs Wed 3 1/2 2 Jo…" at bounding box center [479, 306] width 959 height 395
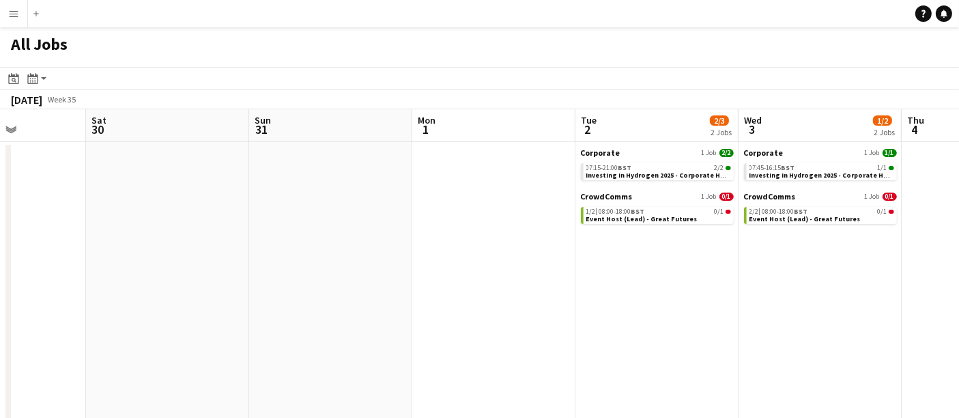
drag, startPoint x: 333, startPoint y: 209, endPoint x: 467, endPoint y: 181, distance: 136.7
click at [322, 210] on app-calendar-viewport "Wed 27 Thu 28 Fri 29 Sat 30 Sun 31 Mon 1 Tue 2 2/3 2 Jobs Wed 3 1/2 2 Jobs Thu …" at bounding box center [479, 306] width 959 height 395
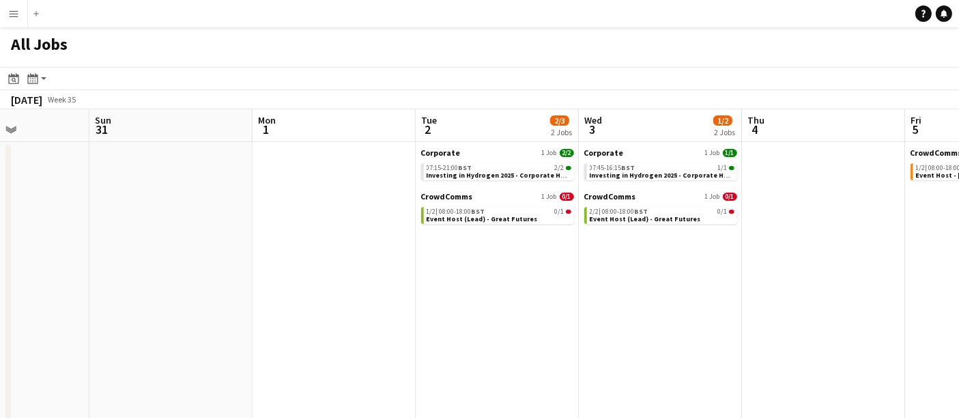
drag, startPoint x: 487, startPoint y: 227, endPoint x: 462, endPoint y: 230, distance: 25.5
click at [462, 230] on app-calendar-viewport "Thu 28 Fri 29 Sat 30 Sun 31 Mon 1 Tue 2 2/3 2 Jobs Wed 3 1/2 2 Jobs Thu 4 Fri 5…" at bounding box center [479, 306] width 959 height 395
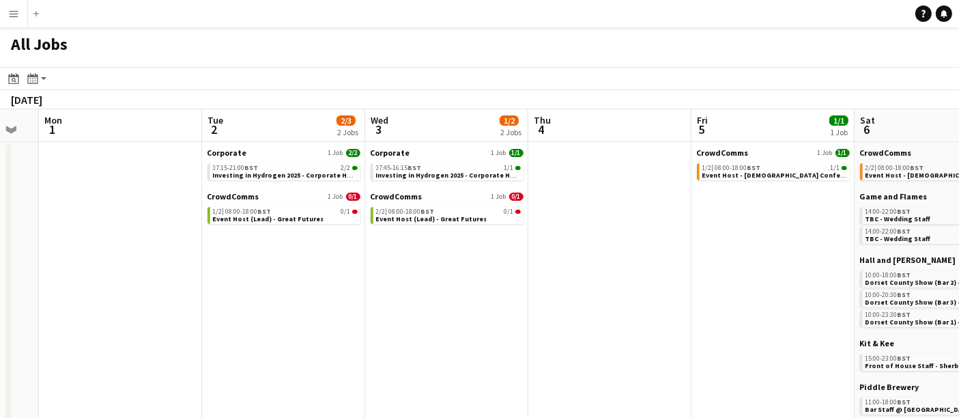
drag, startPoint x: 790, startPoint y: 266, endPoint x: 425, endPoint y: 262, distance: 365.3
click at [429, 266] on app-calendar-viewport "Fri 29 Sat 30 Sun 31 Mon 1 Tue 2 2/3 2 Jobs Wed 3 1/2 2 Jobs Thu 4 Fri 5 1/1 1 …" at bounding box center [479, 306] width 959 height 395
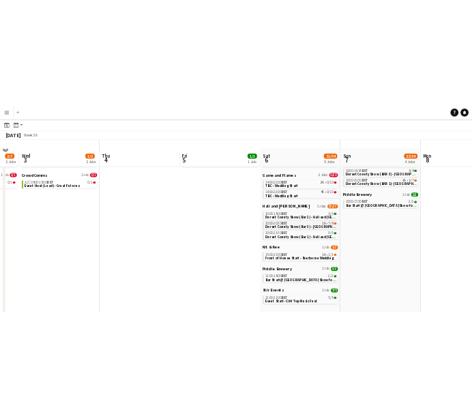
scroll to position [76, 0]
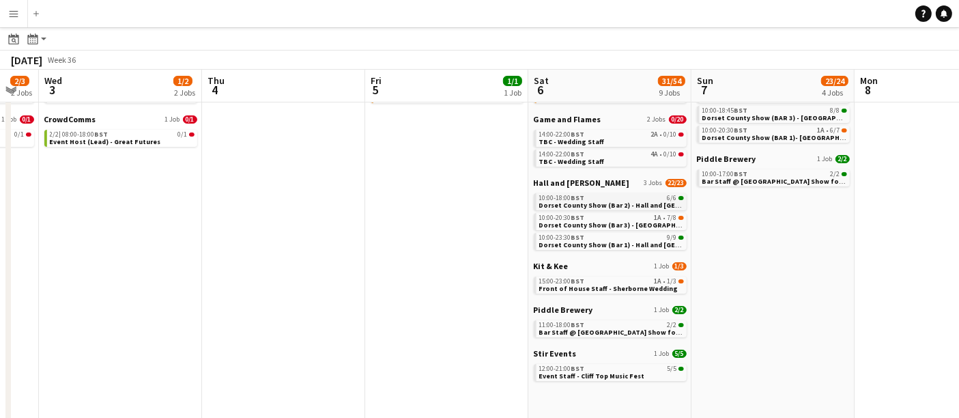
click at [574, 202] on span "Dorset County Show (Bar 2) - Hall and [GEOGRAPHIC_DATA]" at bounding box center [636, 205] width 194 height 9
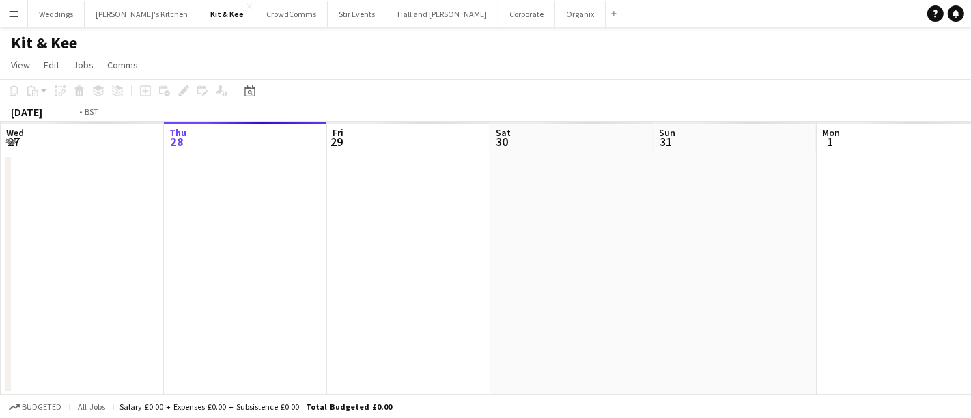
scroll to position [0, 469]
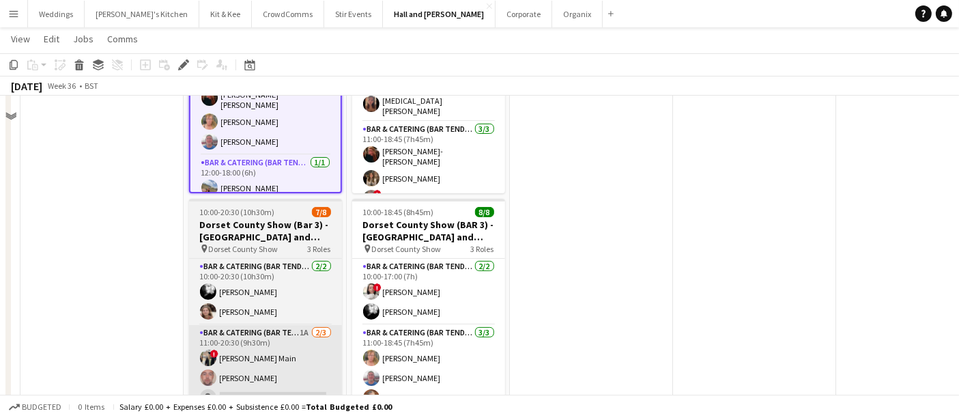
scroll to position [455, 0]
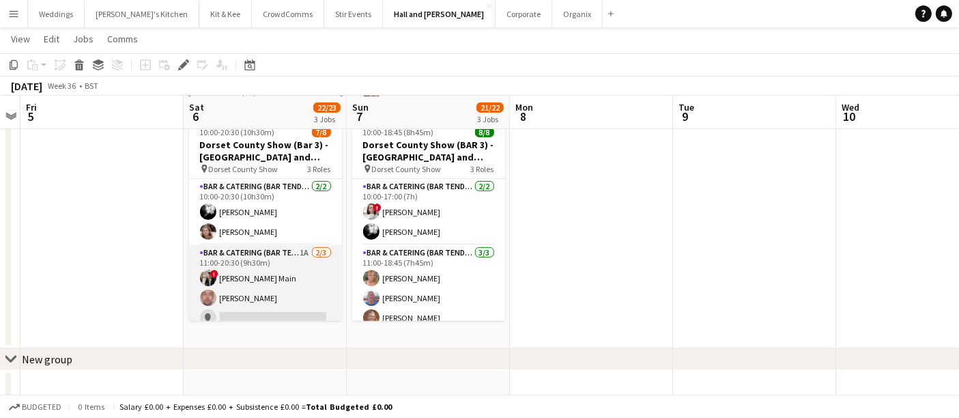
click at [277, 272] on app-card-role "Bar & Catering (Bar Tender) 1A [DATE] 11:00-20:30 (9h30m) ! [PERSON_NAME] Main …" at bounding box center [265, 288] width 153 height 86
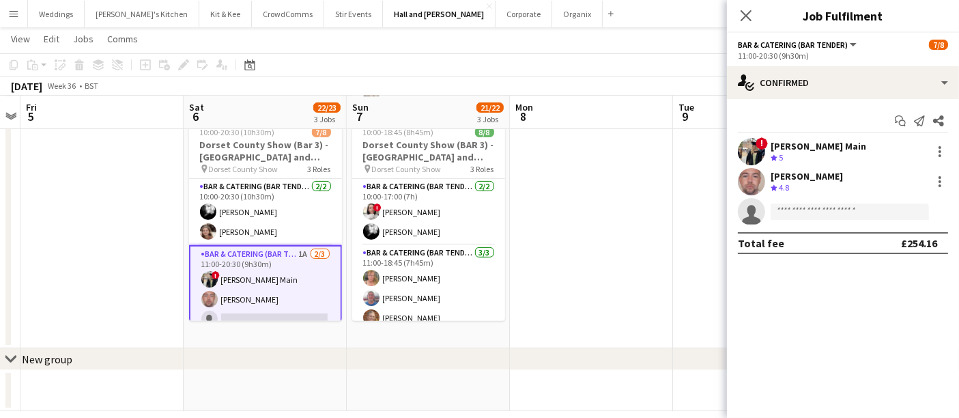
scroll to position [56, 0]
click at [585, 203] on app-date-cell at bounding box center [591, 23] width 163 height 650
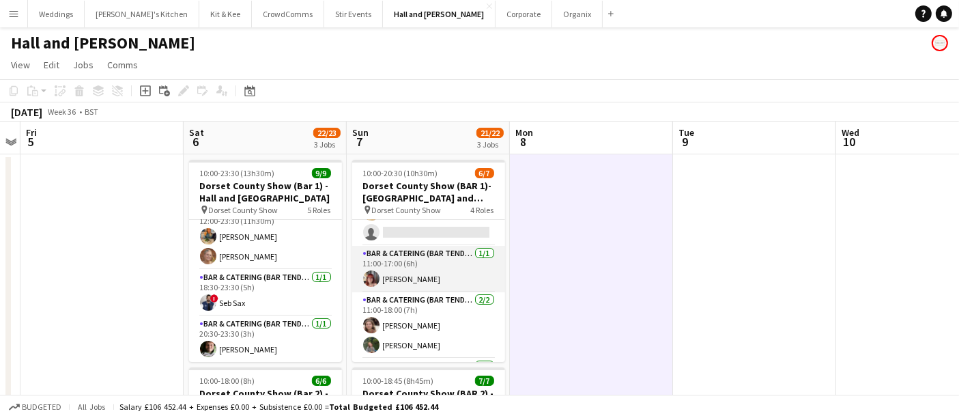
scroll to position [0, 0]
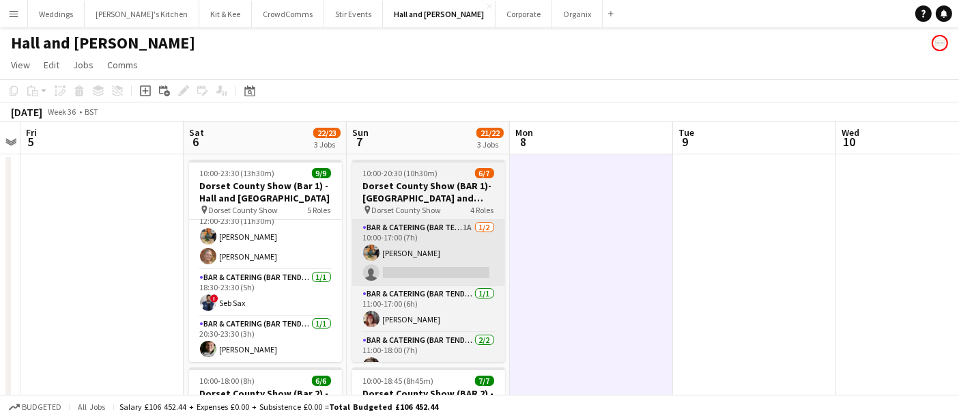
click at [431, 238] on app-card-role "Bar & Catering (Bar Tender) 1A [DATE] 10:00-17:00 (7h) [PERSON_NAME] single-neu…" at bounding box center [428, 253] width 153 height 66
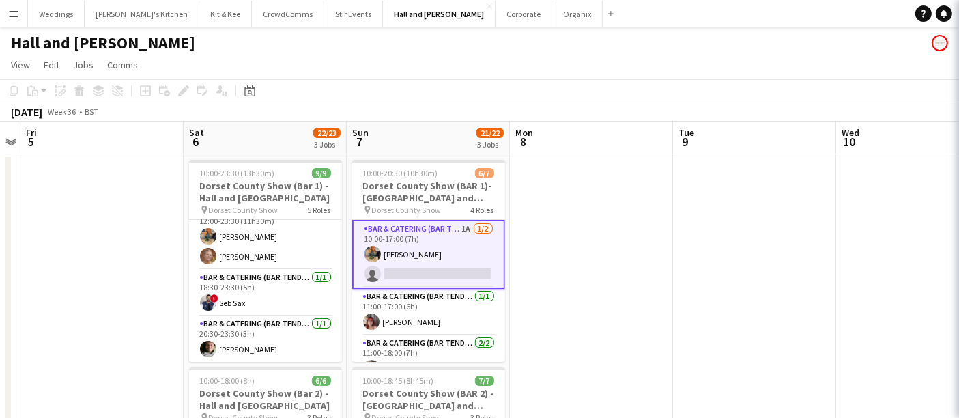
scroll to position [0, 468]
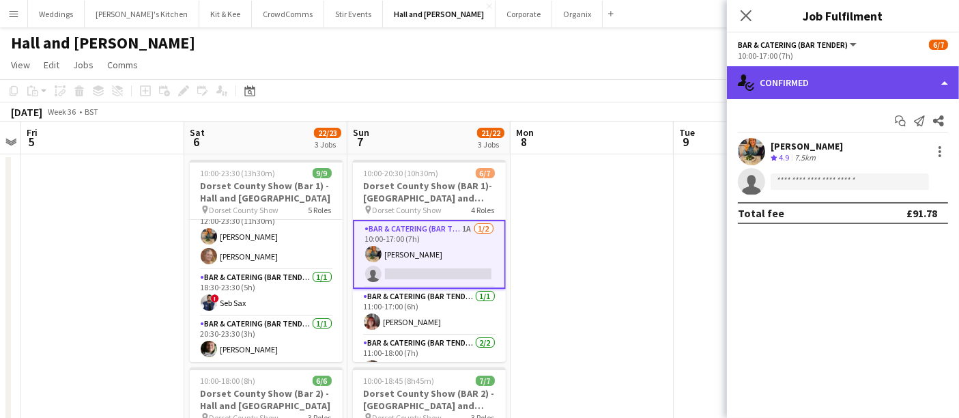
click at [784, 85] on div "single-neutral-actions-check-2 Confirmed" at bounding box center [843, 82] width 232 height 33
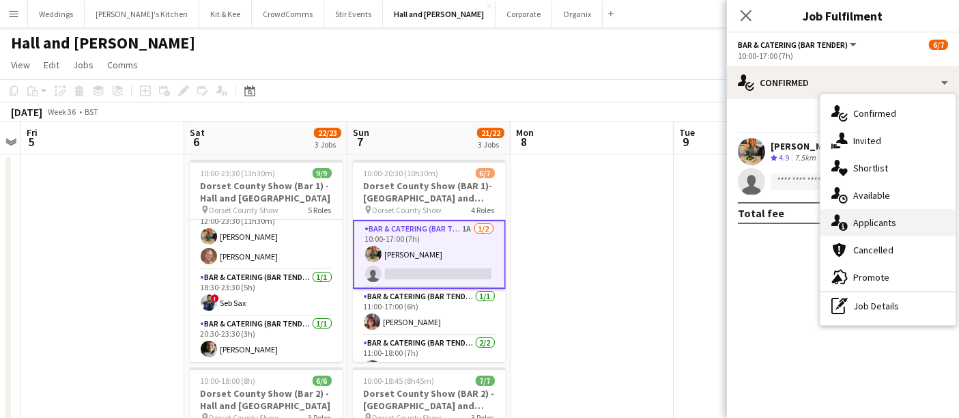
click at [897, 226] on div "single-neutral-actions-information Applicants" at bounding box center [888, 222] width 135 height 27
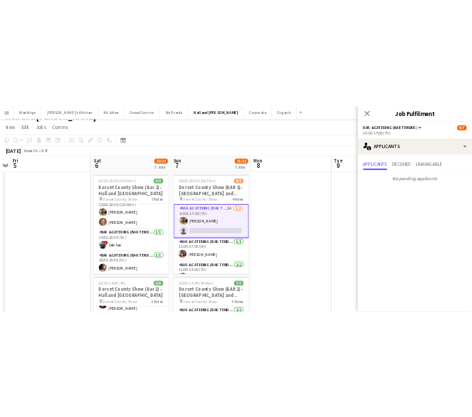
scroll to position [0, 0]
